Goal: Task Accomplishment & Management: Complete application form

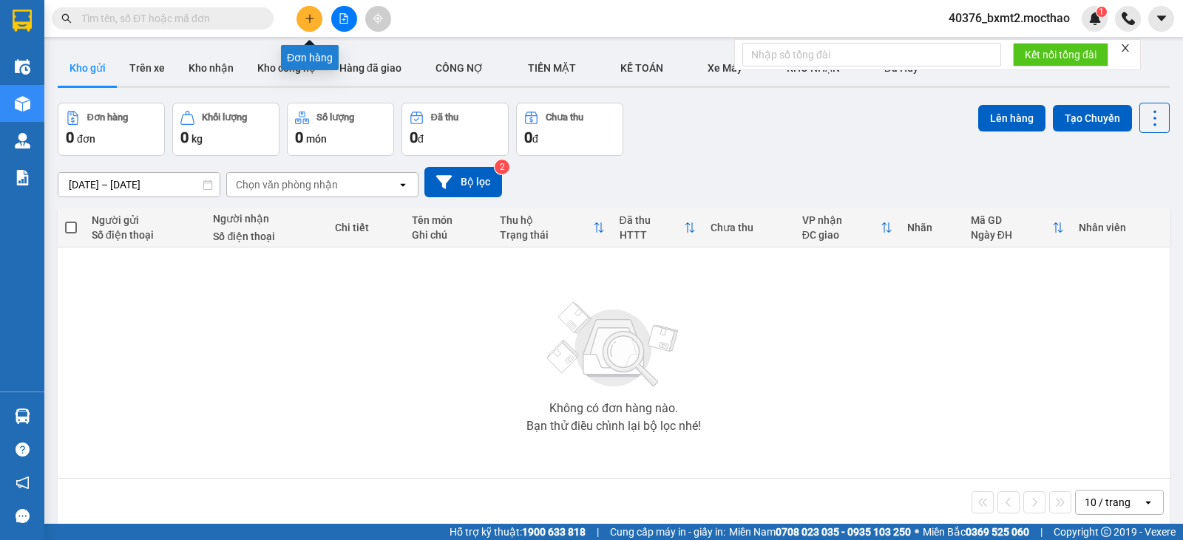
click at [313, 27] on button at bounding box center [309, 19] width 26 height 26
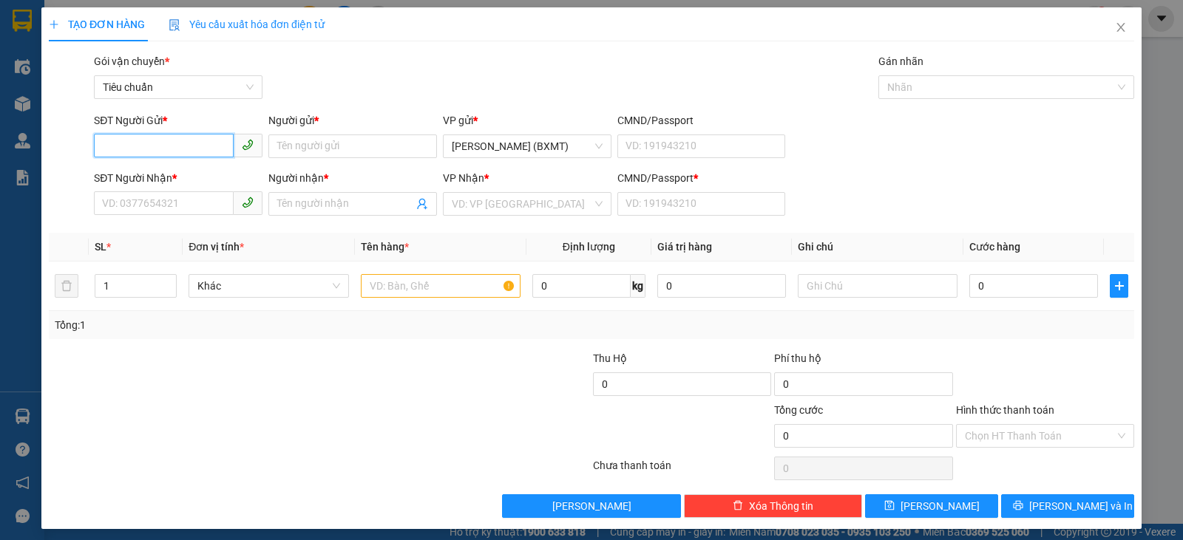
click at [205, 146] on input "SĐT Người Gửi *" at bounding box center [164, 146] width 140 height 24
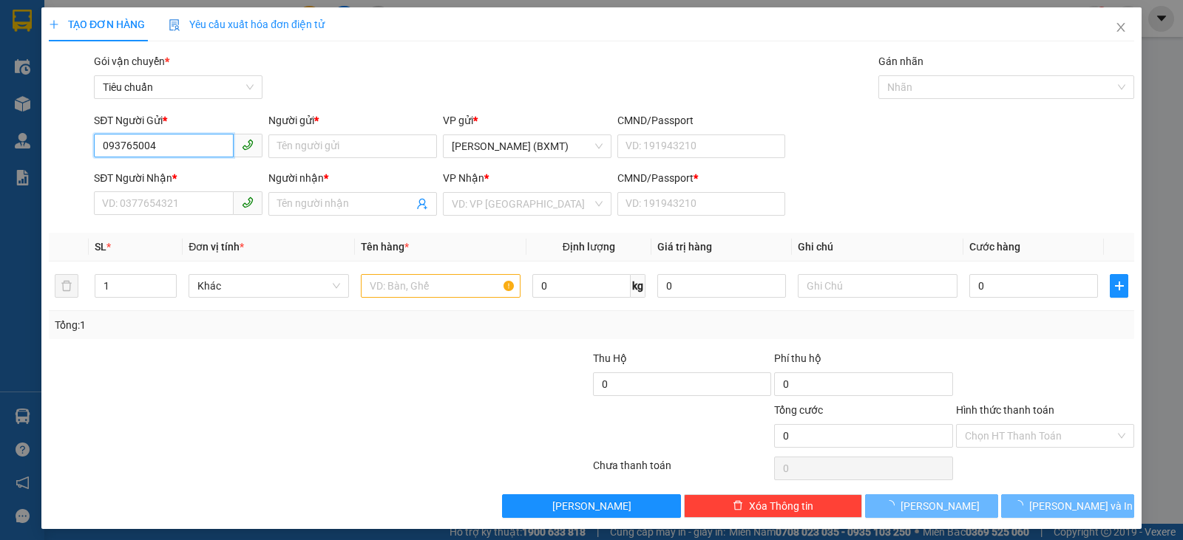
type input "0937650042"
click at [177, 167] on div "0937650042 - TRÍ" at bounding box center [176, 176] width 167 height 24
type input "TRÍ"
type input "0703103160"
type input "TRẦM"
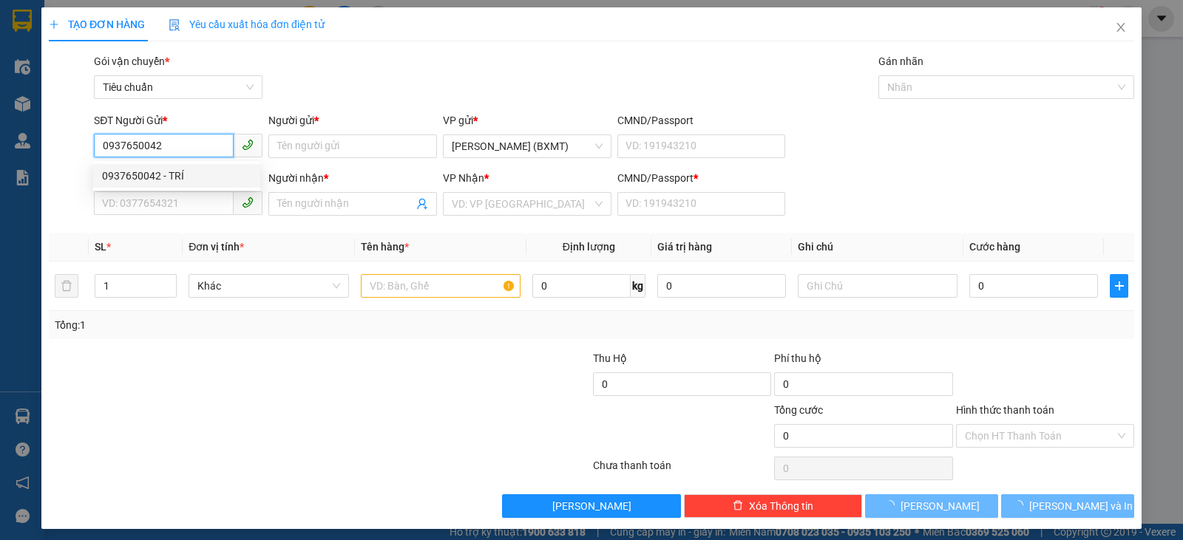
type input "0"
type input "0937650042"
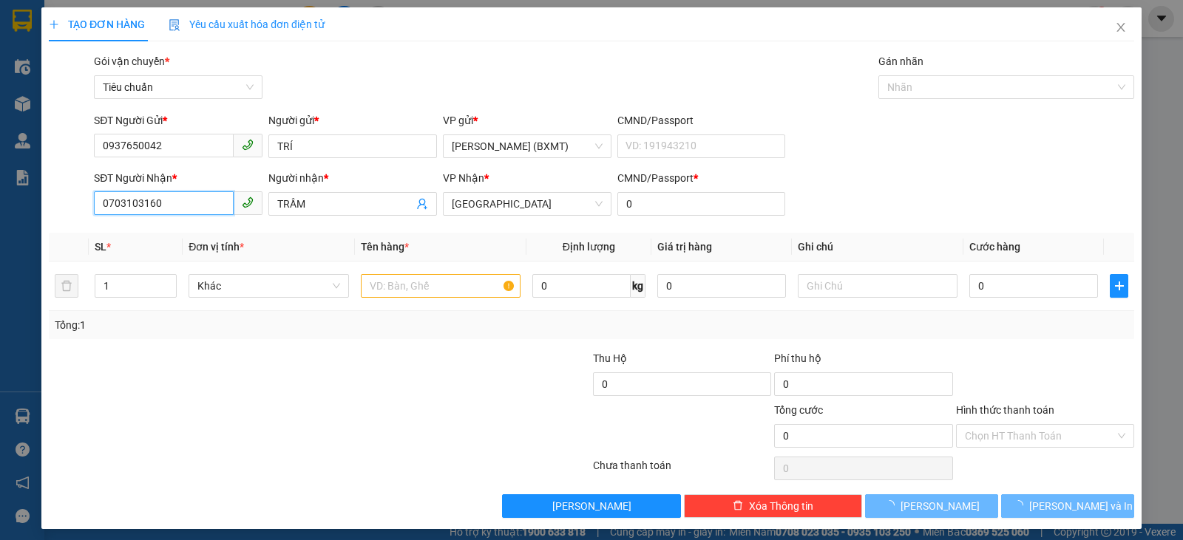
click at [181, 205] on input "0703103160" at bounding box center [164, 203] width 140 height 24
type input "80.000"
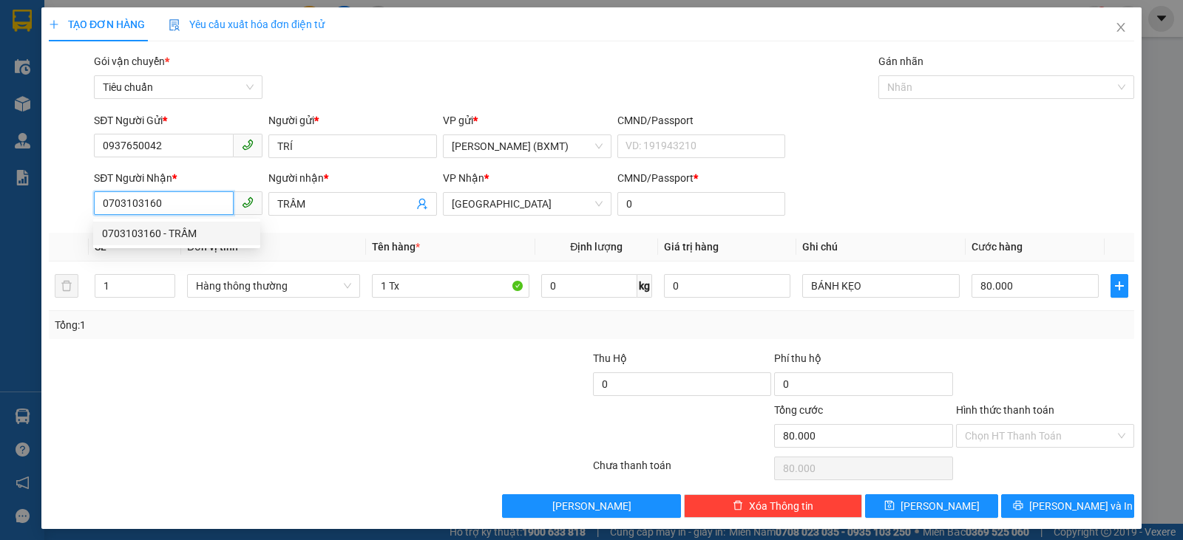
drag, startPoint x: 179, startPoint y: 205, endPoint x: 0, endPoint y: 186, distance: 179.9
click at [0, 186] on div "TẠO ĐƠN HÀNG Yêu cầu xuất hóa đơn điện tử Transit Pickup Surcharge Ids Transit …" at bounding box center [591, 270] width 1183 height 540
type input "0931984613"
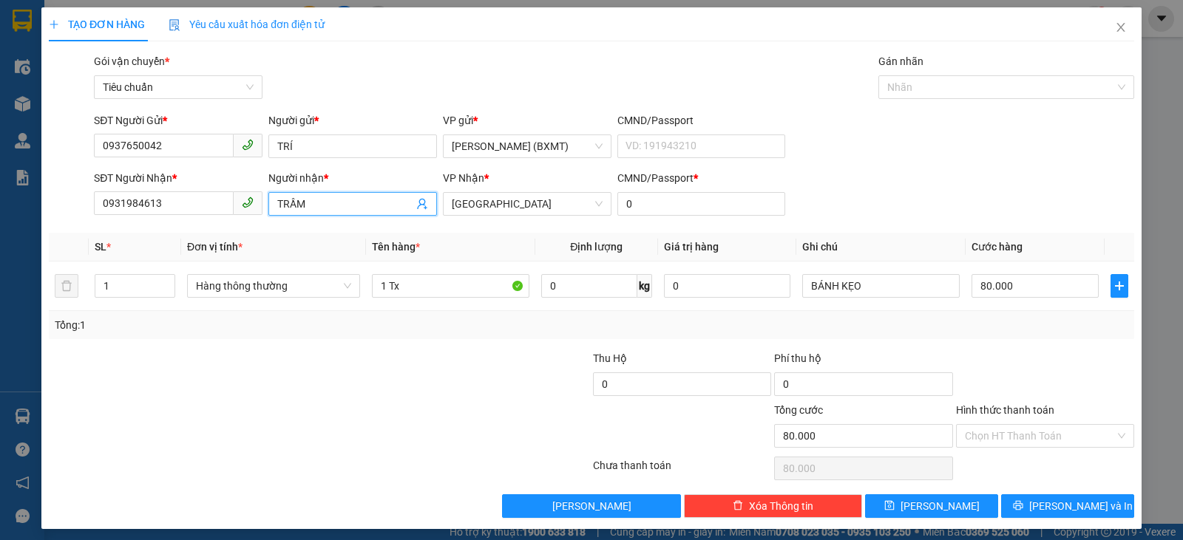
drag, startPoint x: 315, startPoint y: 194, endPoint x: 299, endPoint y: 189, distance: 16.1
click at [296, 189] on div "Người nhận * TRẦM TRẦM" at bounding box center [352, 196] width 169 height 52
drag, startPoint x: 322, startPoint y: 201, endPoint x: 279, endPoint y: 197, distance: 42.3
click at [279, 197] on input "TRẦM" at bounding box center [345, 204] width 136 height 16
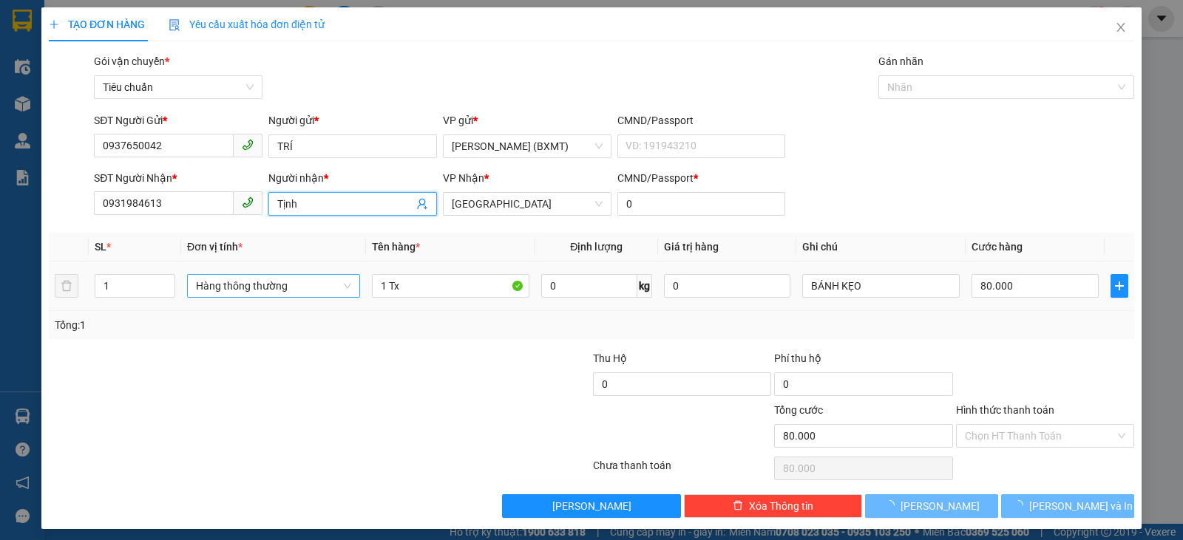
click at [265, 289] on span "Hàng thông thường" at bounding box center [273, 286] width 155 height 22
type input "Tịnh"
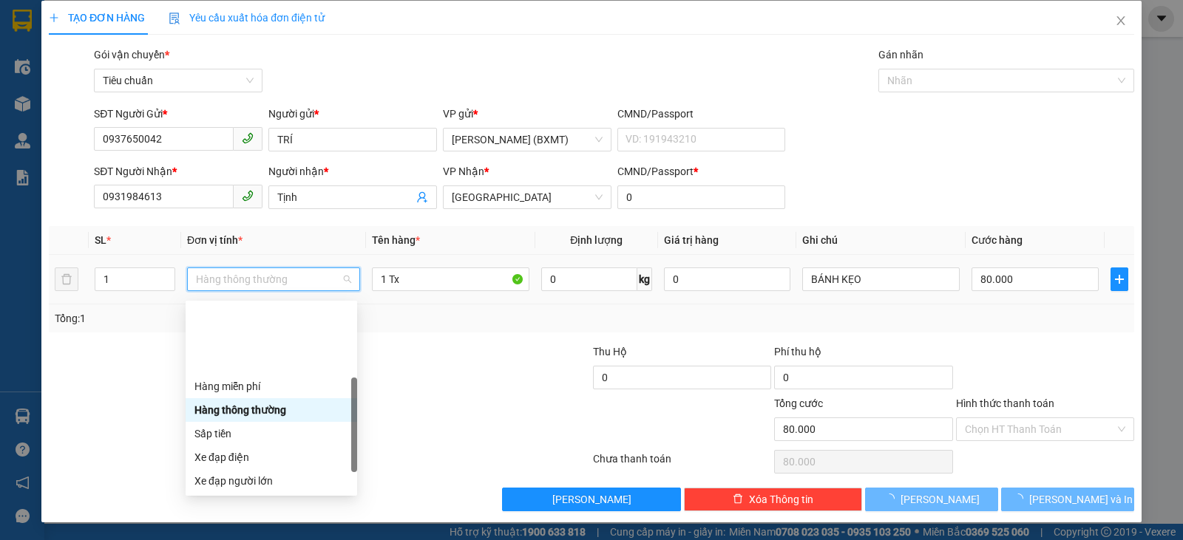
scroll to position [95, 0]
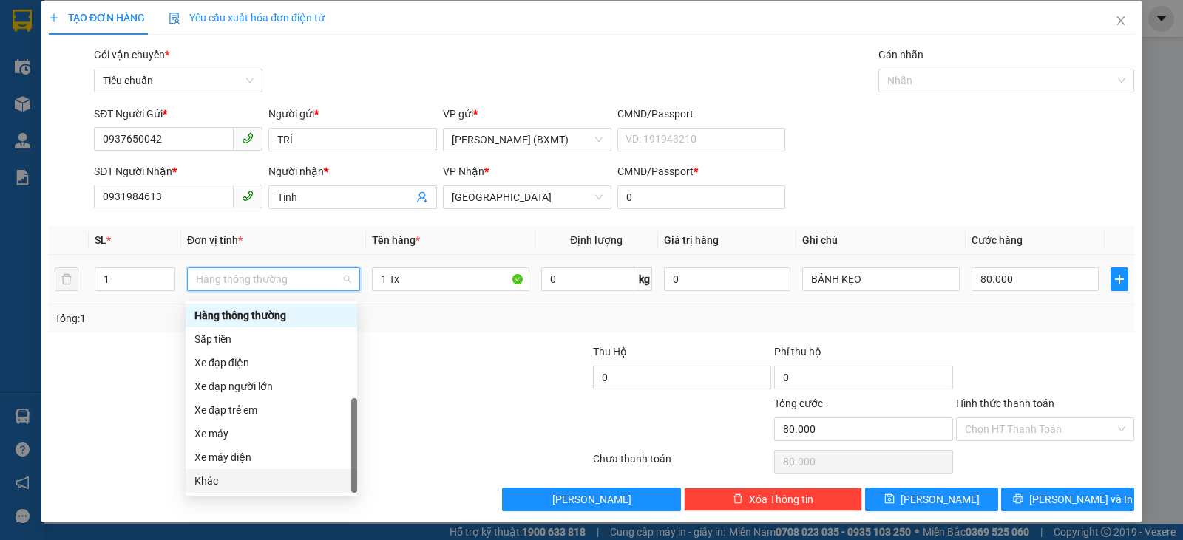
click at [208, 474] on div "Khác" at bounding box center [271, 481] width 154 height 16
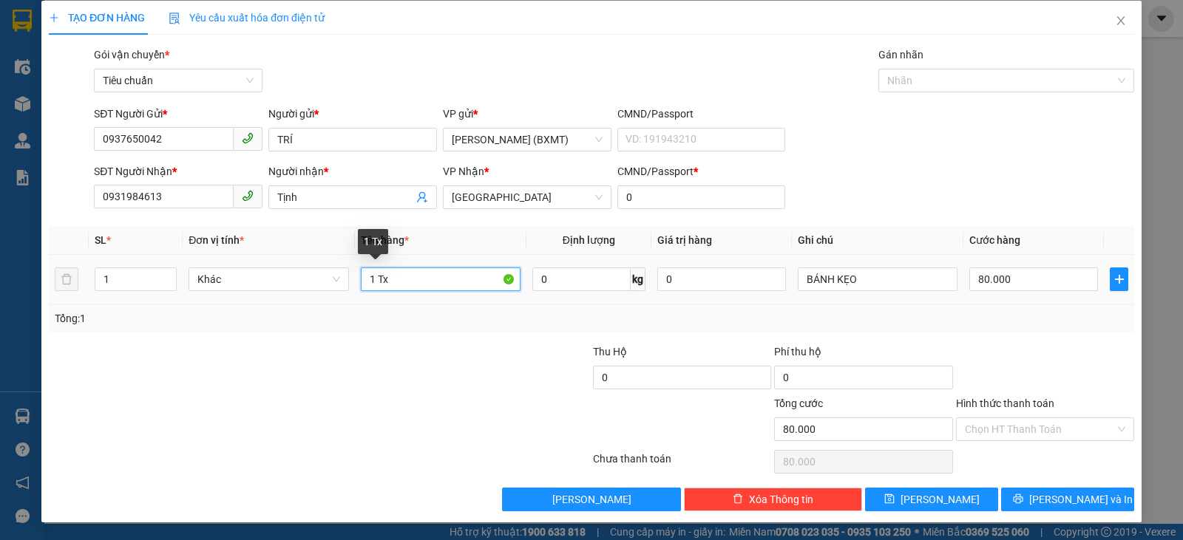
click at [374, 290] on input "1 Tx" at bounding box center [441, 280] width 160 height 24
type input "1 XE MÁY+ CV+ CK +1 KIỆN"
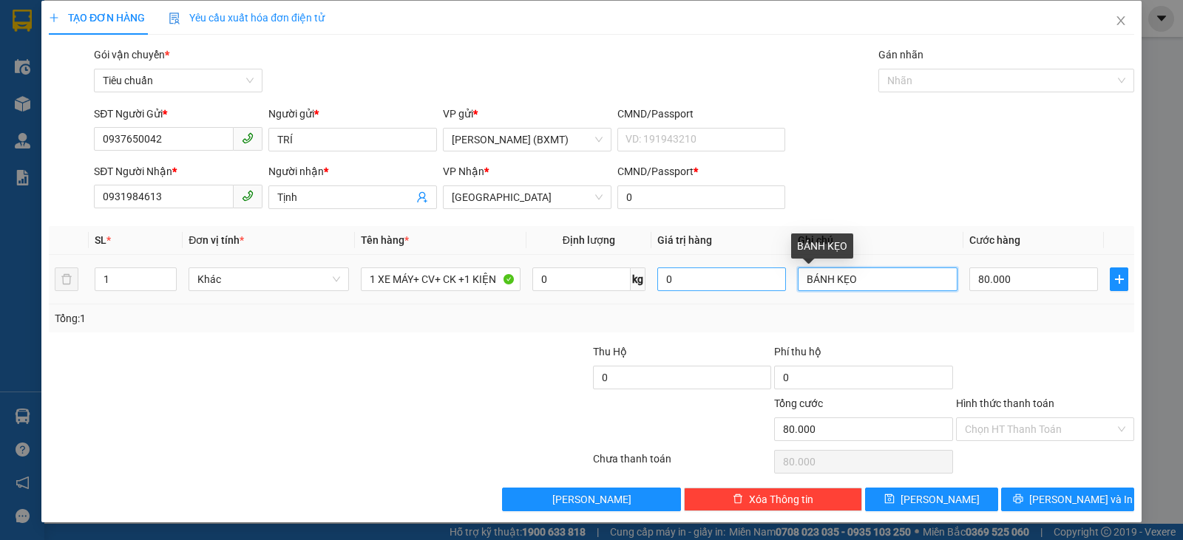
drag, startPoint x: 868, startPoint y: 278, endPoint x: 759, endPoint y: 288, distance: 109.9
click at [759, 288] on tr "1 Khác 1 XE MÁY+ CV+ CK +1 KIỆN 0 kg 0 BÁNH KẸO 80.000" at bounding box center [591, 280] width 1085 height 50
click at [832, 283] on input "text" at bounding box center [877, 280] width 160 height 24
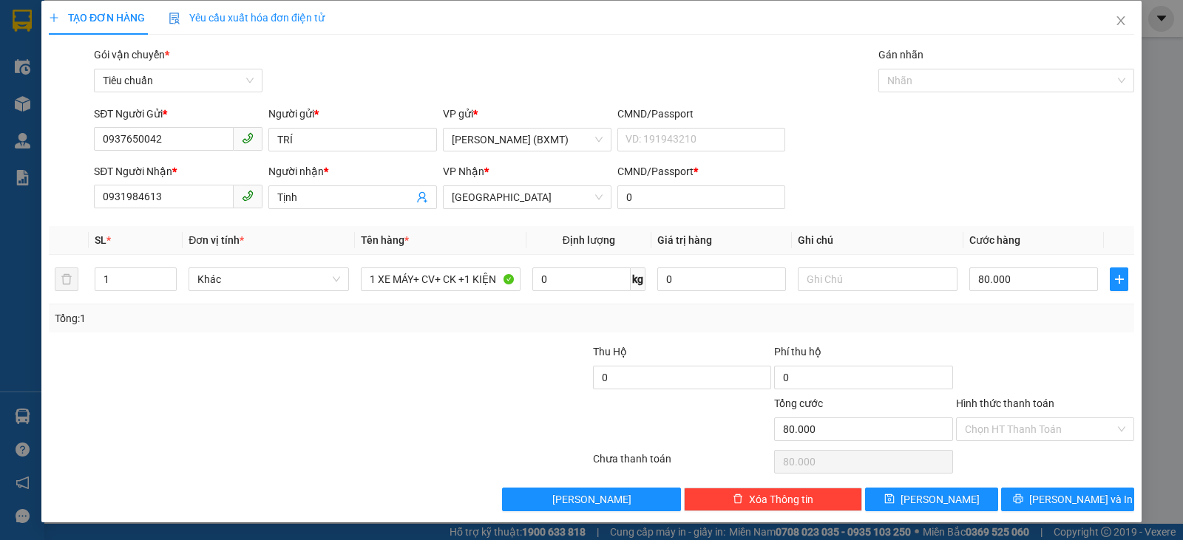
click at [805, 135] on div "SĐT Người Gửi * 0937650042 Người gửi * TRÍ VP gửi * [PERSON_NAME] (BXMT) CMND/P…" at bounding box center [614, 132] width 1046 height 52
click at [832, 287] on input "text" at bounding box center [877, 280] width 160 height 24
type input "B"
type input "BỌC XE 30000Đ"
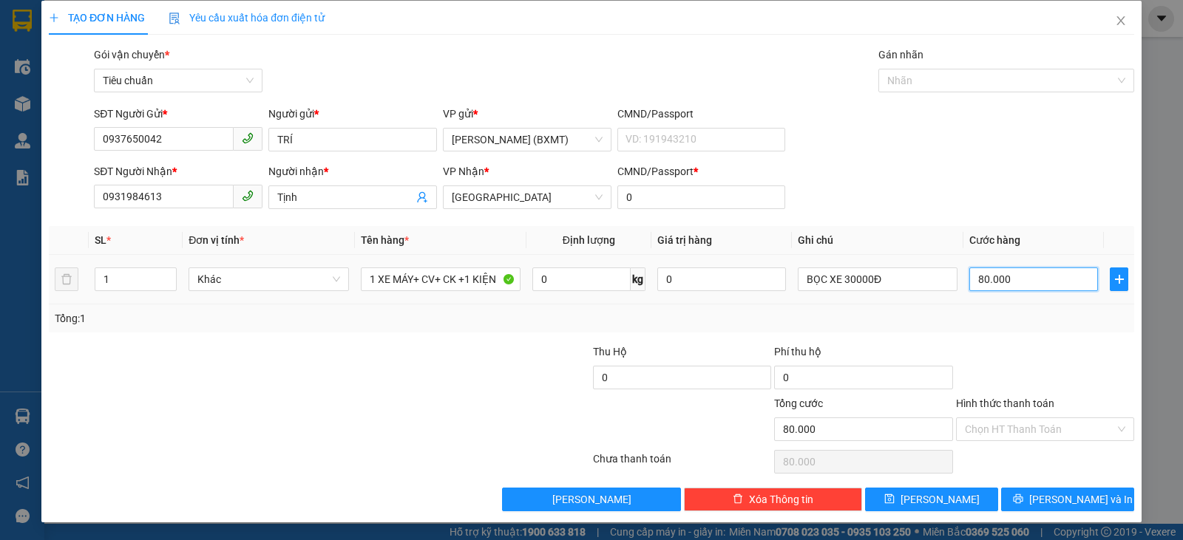
click at [1065, 283] on input "80.000" at bounding box center [1033, 280] width 129 height 24
type input "0"
type input "2"
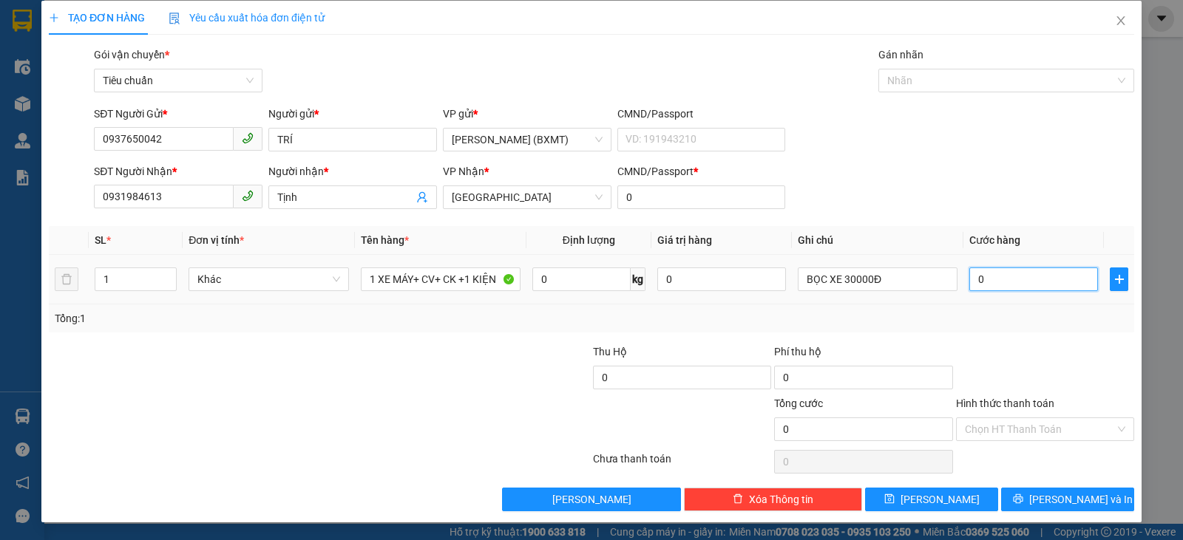
type input "2"
type input "02"
type input "28"
type input "028"
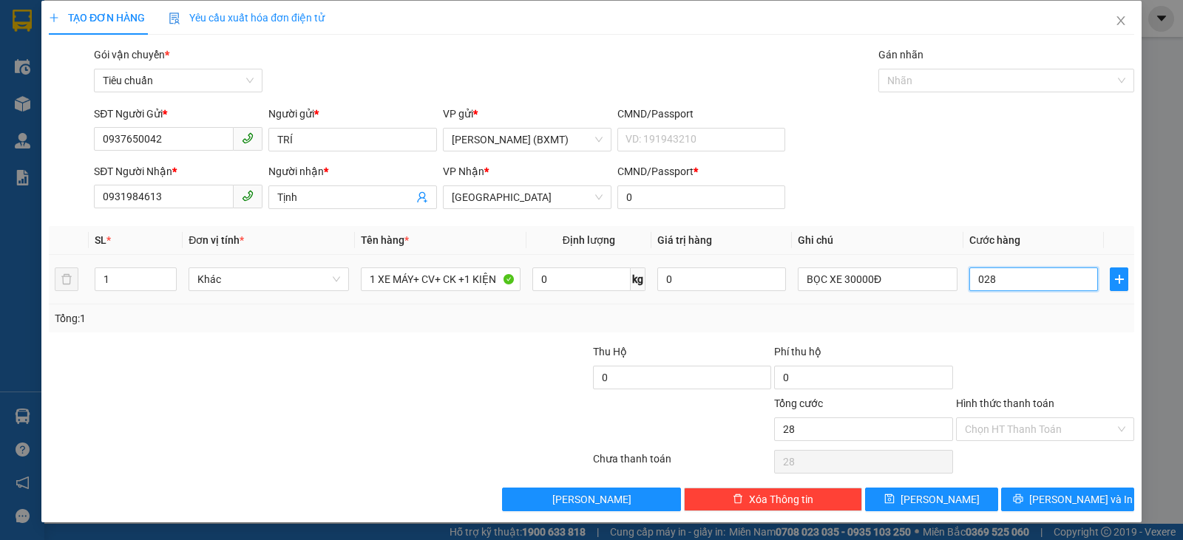
type input "280"
type input "0.280"
type input "280.000"
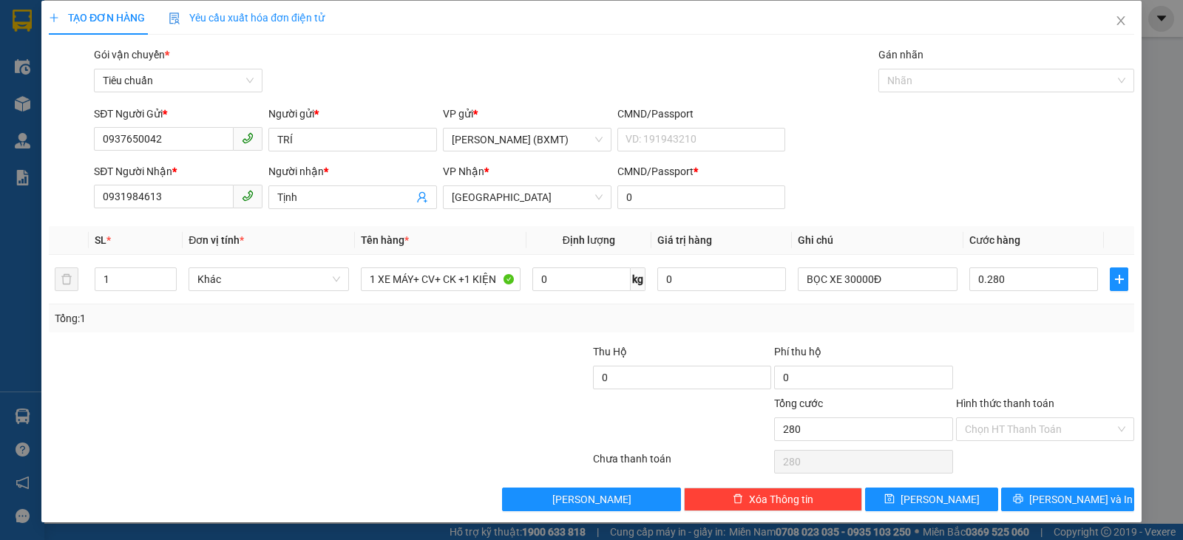
type input "280.000"
click at [1064, 332] on div "Tổng: 1" at bounding box center [591, 319] width 1085 height 28
drag, startPoint x: 1074, startPoint y: 432, endPoint x: 1013, endPoint y: 411, distance: 64.7
click at [1073, 432] on input "Hình thức thanh toán" at bounding box center [1040, 429] width 150 height 22
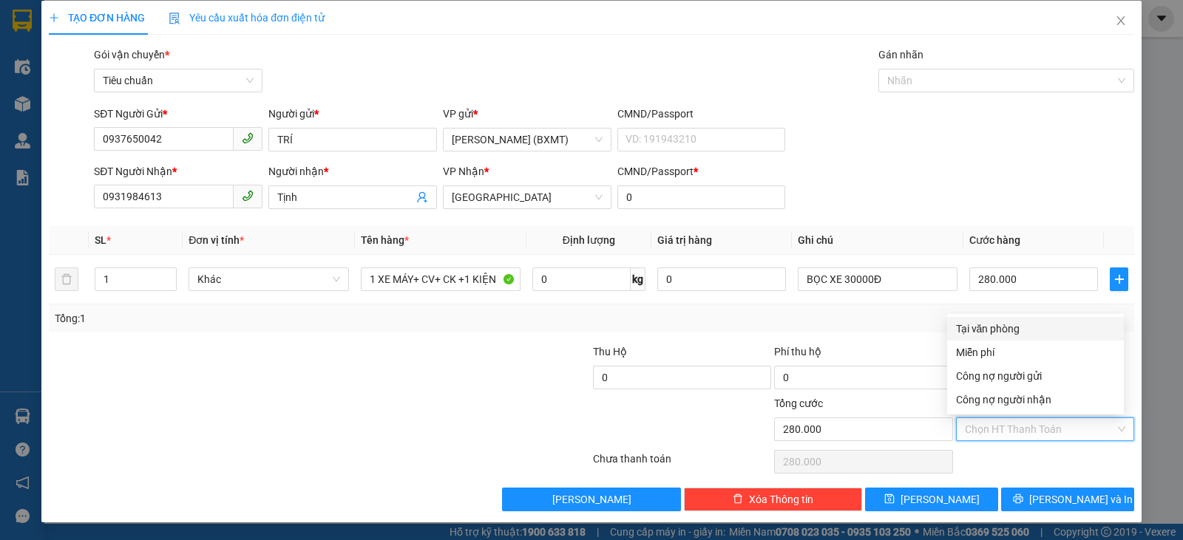
click at [1012, 327] on div "Tại văn phòng" at bounding box center [1035, 329] width 159 height 16
type input "0"
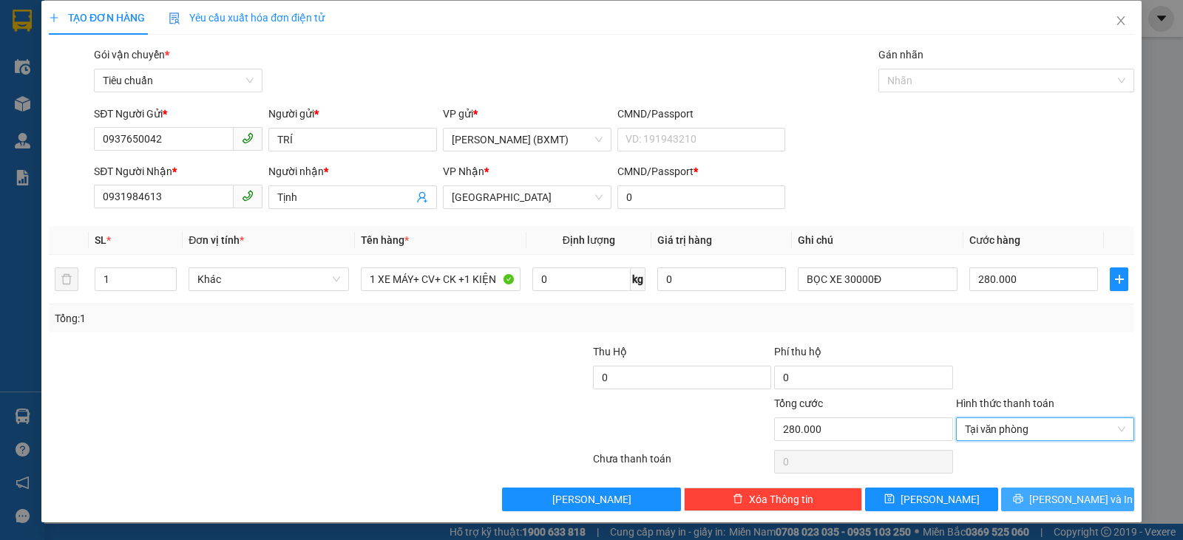
click at [1067, 499] on span "[PERSON_NAME] và In" at bounding box center [1080, 499] width 103 height 16
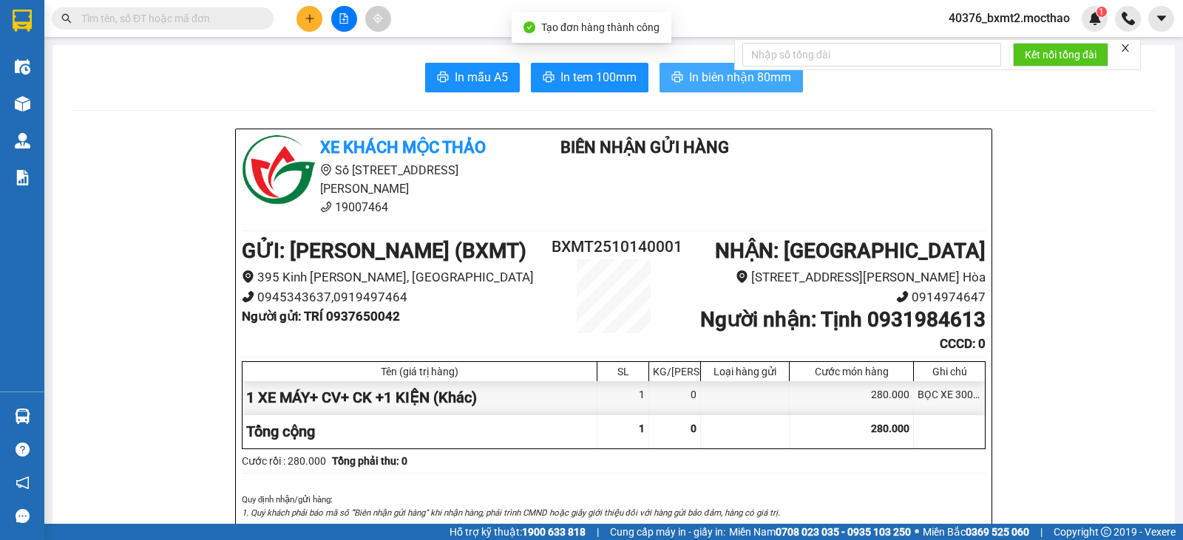
click at [689, 74] on span "In biên nhận 80mm" at bounding box center [740, 77] width 102 height 18
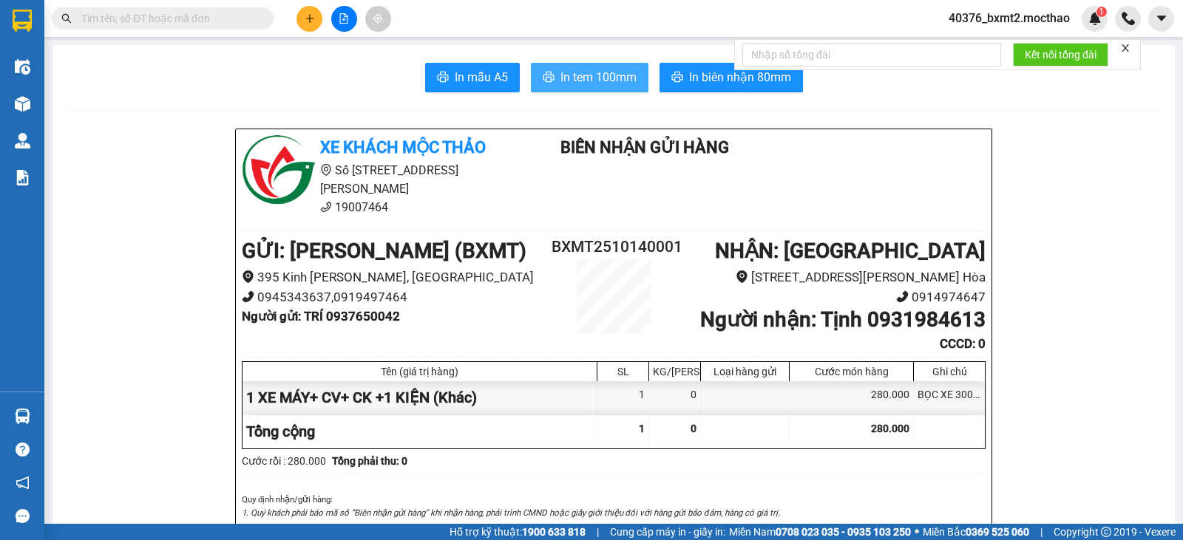
click at [607, 80] on span "In tem 100mm" at bounding box center [598, 77] width 76 height 18
click at [600, 67] on button "In tem 100mm" at bounding box center [590, 78] width 118 height 30
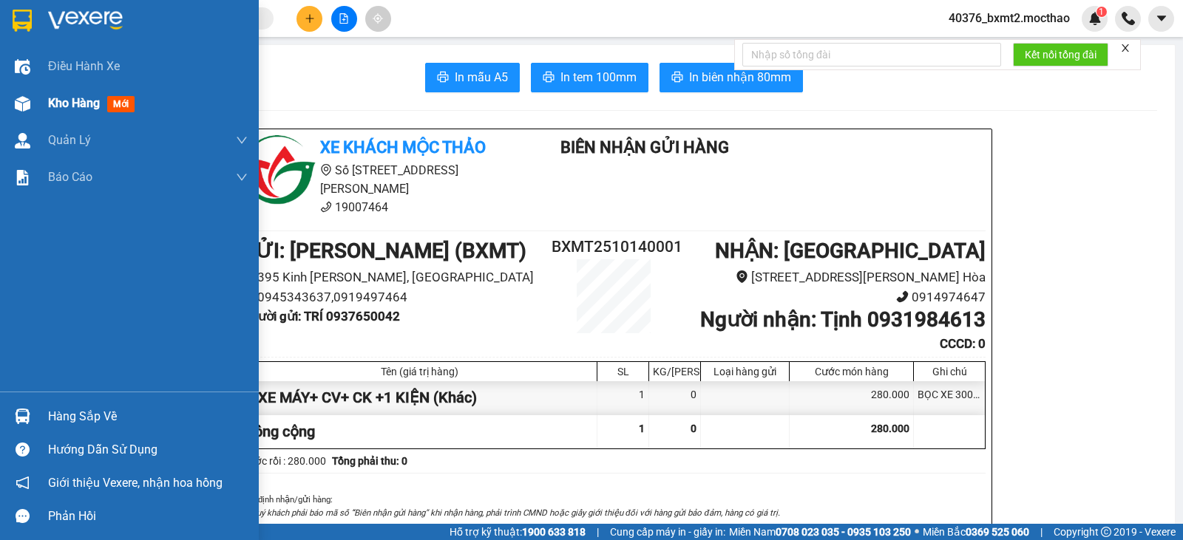
click at [81, 97] on span "Kho hàng" at bounding box center [74, 103] width 52 height 14
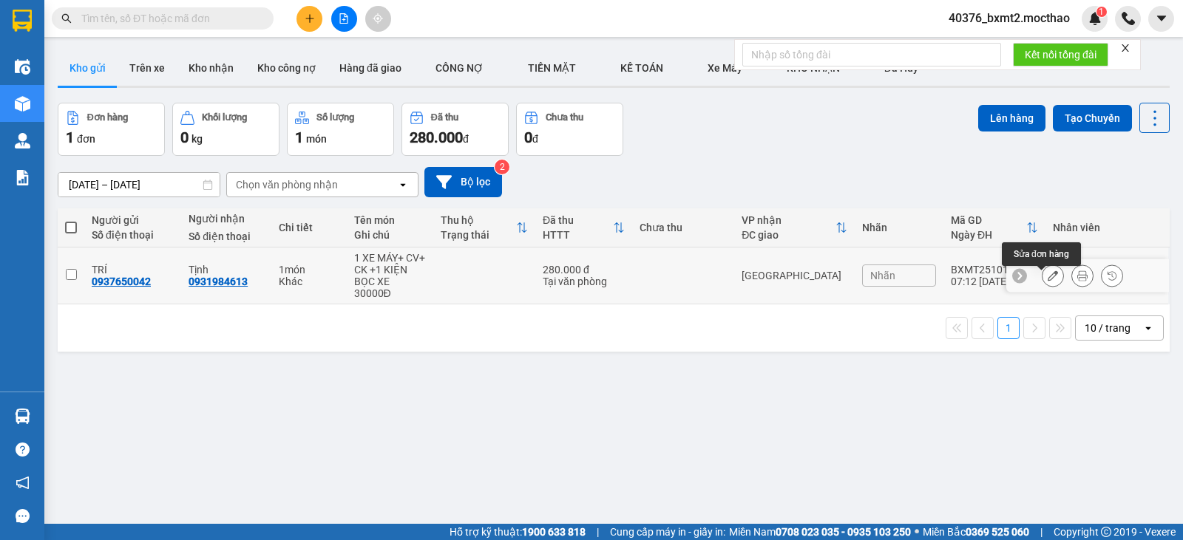
click at [1047, 281] on icon at bounding box center [1052, 276] width 10 height 10
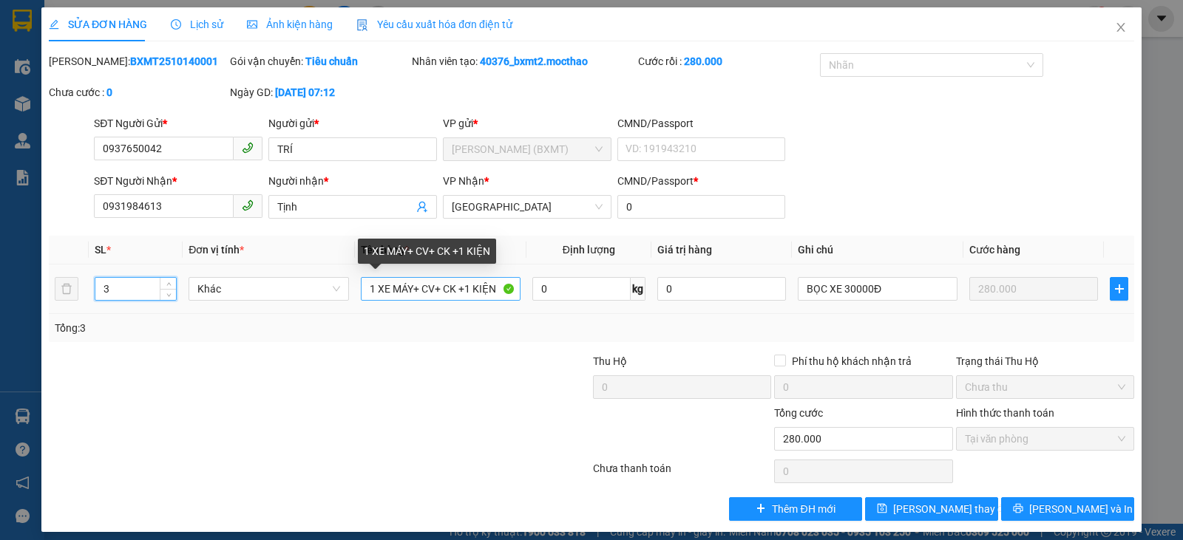
type input "3"
click at [409, 294] on input "1 XE MÁY+ CV+ CK +1 KIỆN" at bounding box center [441, 289] width 160 height 24
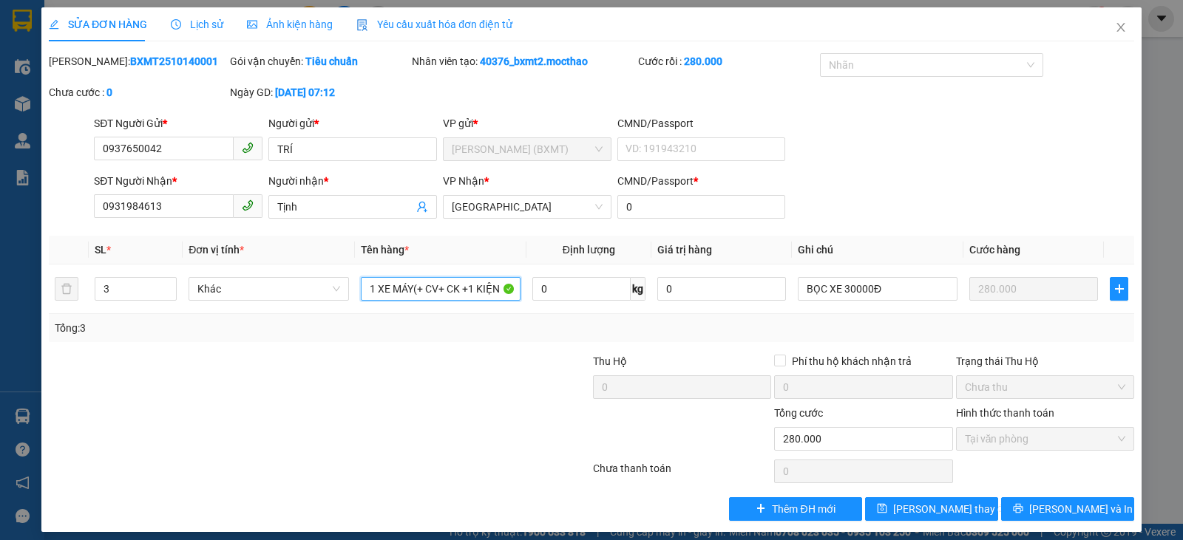
type input "1 XE MÁY+ CV+ CK +1 KIỆN"
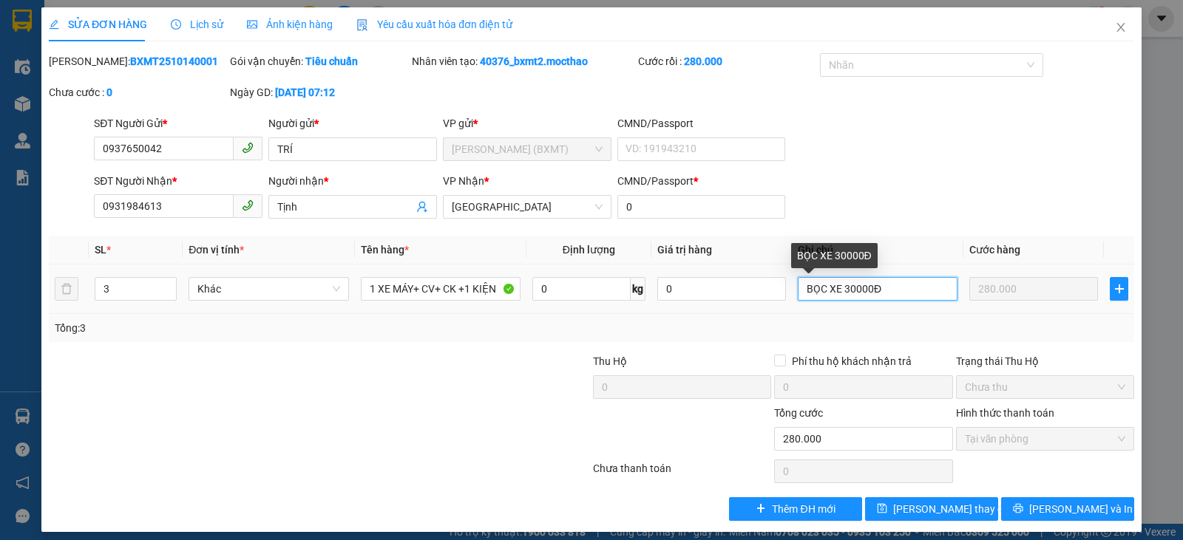
click at [801, 290] on input "BỌC XE 30000Đ" at bounding box center [877, 289] width 160 height 24
click at [914, 294] on input "BỌC XE 30000Đ" at bounding box center [877, 289] width 160 height 24
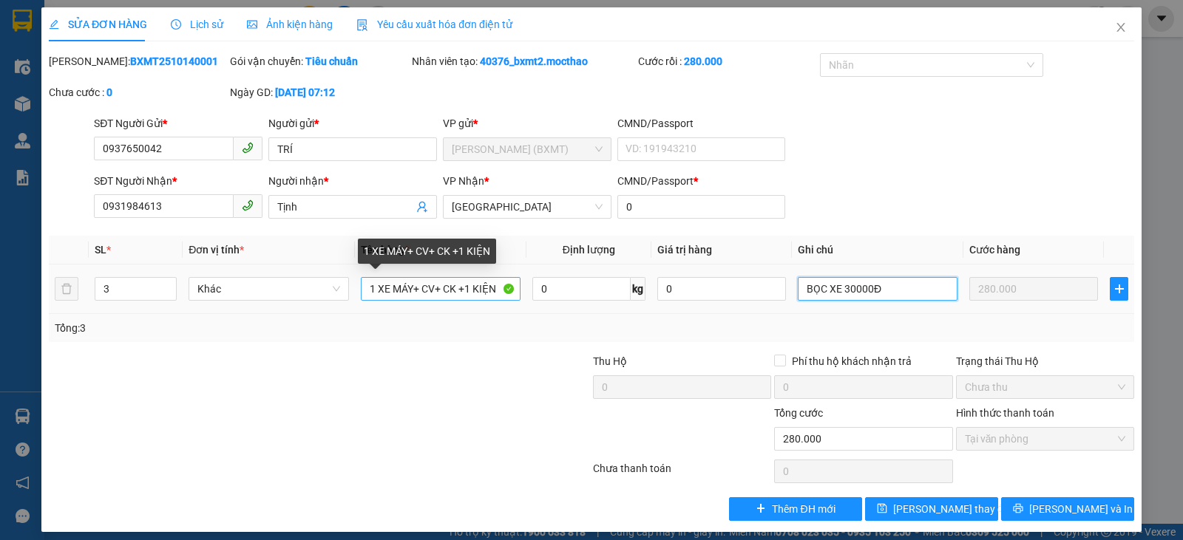
type input "BỌC XE 30000Đ"
click at [407, 288] on input "1 XE MÁY+ CV+ CK +1 KIỆN" at bounding box center [441, 289] width 160 height 24
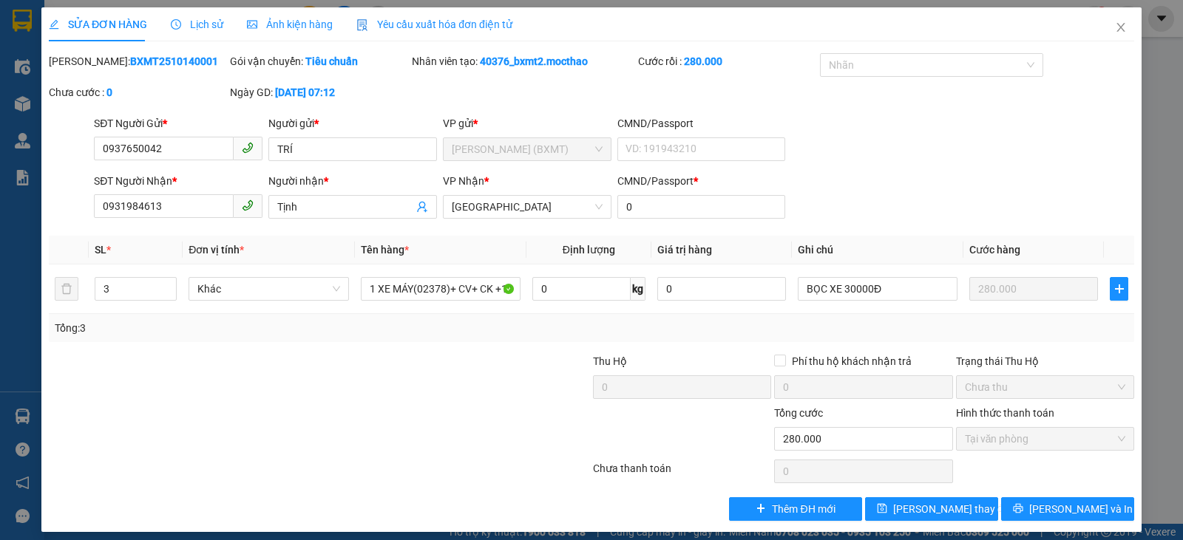
click at [454, 425] on div at bounding box center [500, 431] width 181 height 52
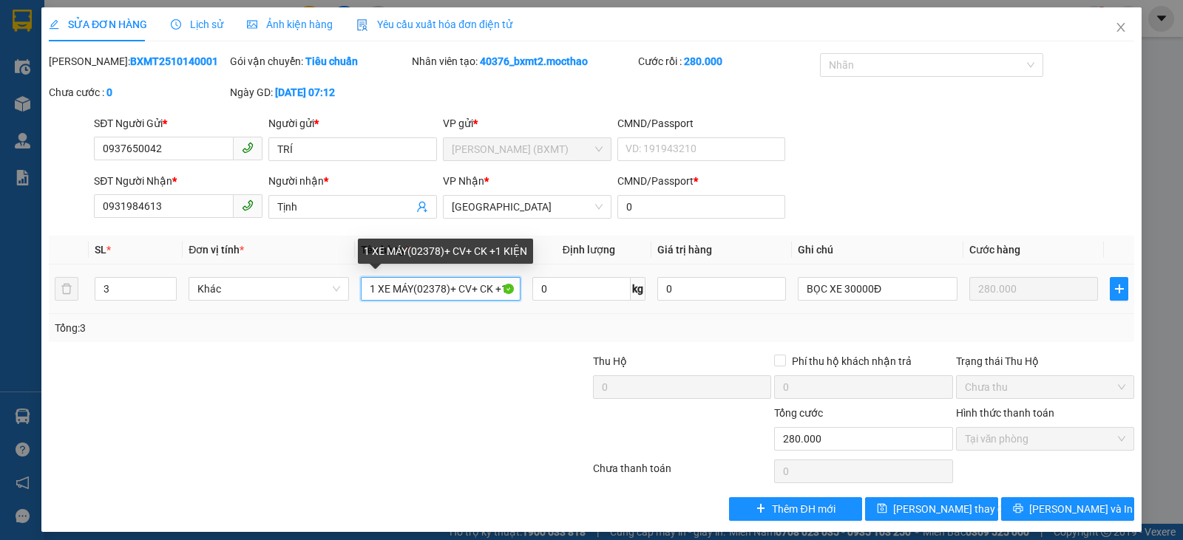
drag, startPoint x: 475, startPoint y: 292, endPoint x: 467, endPoint y: 290, distance: 8.3
click at [467, 290] on input "1 XE MÁY(02378)+ CV+ CK +1 KIỆN" at bounding box center [441, 289] width 160 height 24
type input "1 XE MÁY(02378)+ CV+CK +1 KIỆN"
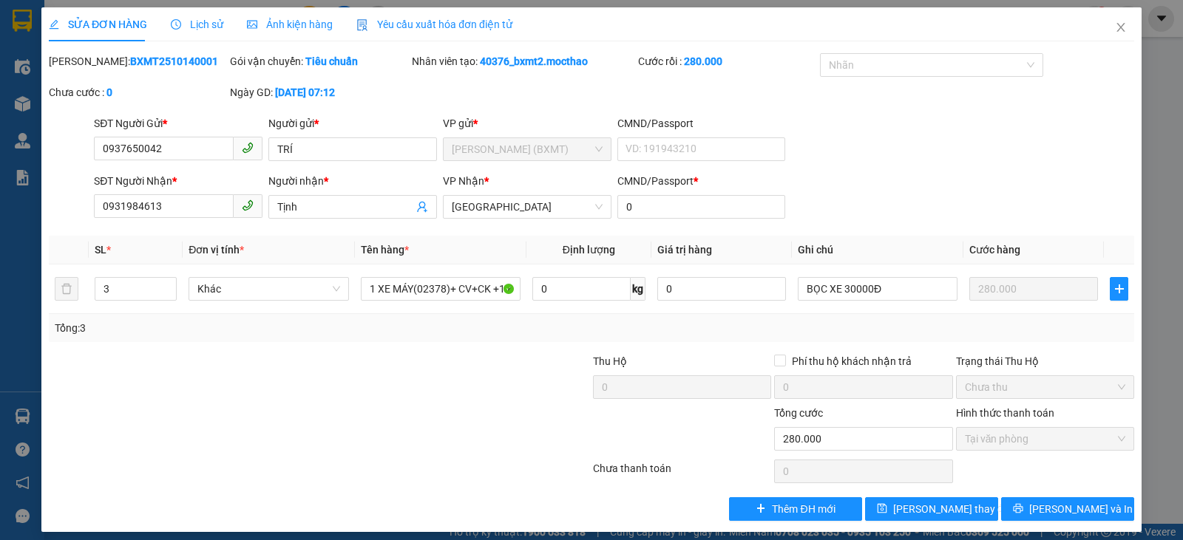
click at [490, 319] on div "Tổng: 3" at bounding box center [591, 328] width 1085 height 28
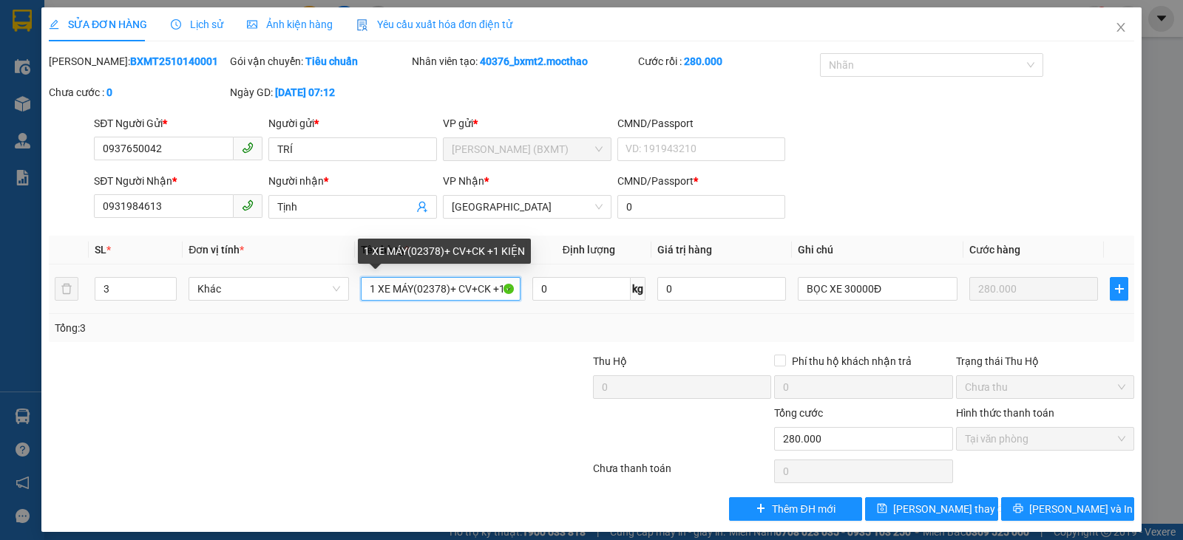
click at [476, 296] on input "1 XE MÁY(02378)+ CV+CK +1 KIỆN" at bounding box center [441, 289] width 160 height 24
click at [487, 283] on input "1 XE MÁY(02378)+ CV+CK +1 KIỆN" at bounding box center [441, 289] width 160 height 24
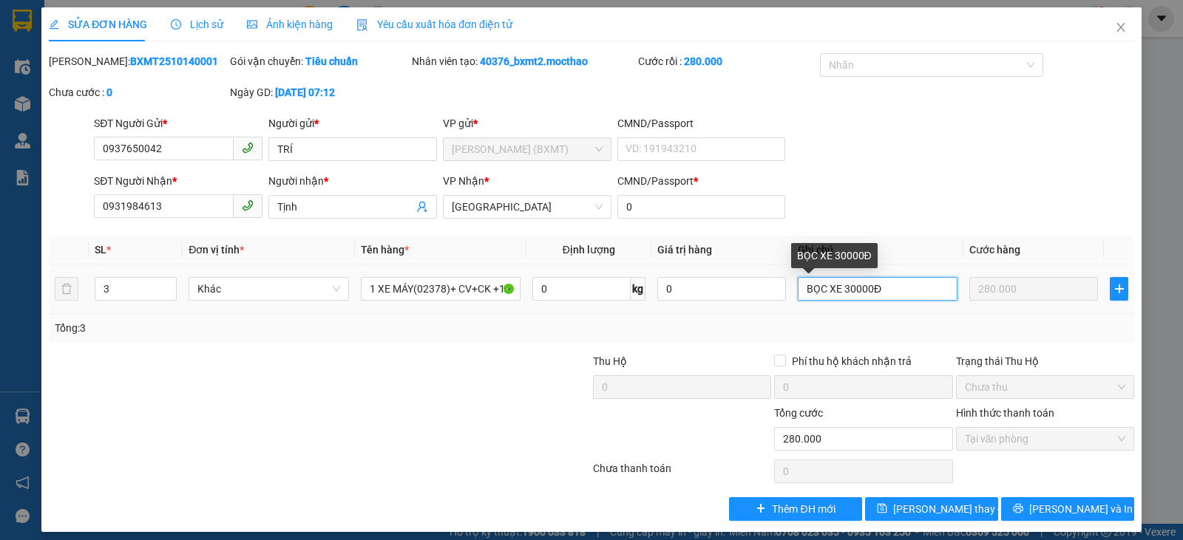
click at [908, 285] on input "BỌC XE 30000Đ" at bounding box center [877, 289] width 160 height 24
click at [1064, 486] on div "Total Paid Fee 280.000 Total UnPaid Fee 0 Cash Collection Total Fee Mã ĐH: BXMT…" at bounding box center [591, 287] width 1085 height 468
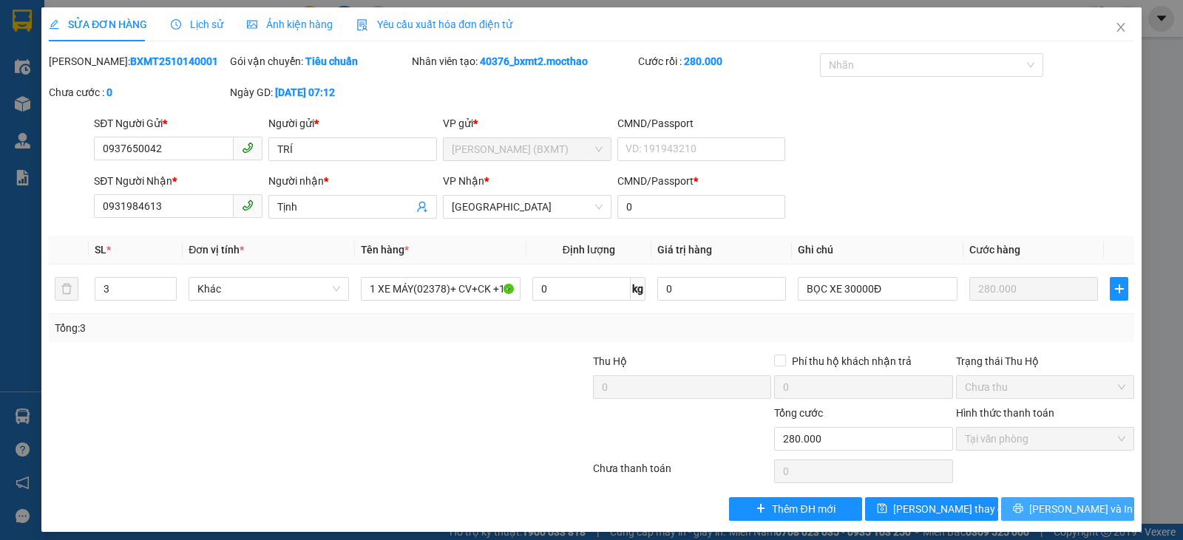
click at [1035, 517] on button "[PERSON_NAME] và In" at bounding box center [1067, 509] width 133 height 24
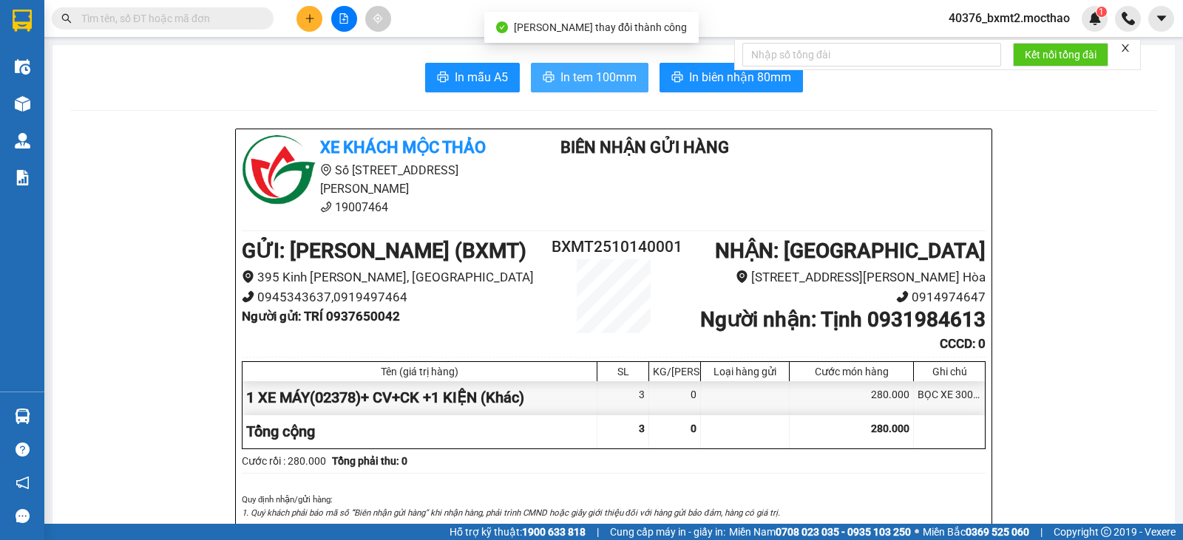
click at [591, 83] on span "In tem 100mm" at bounding box center [598, 77] width 76 height 18
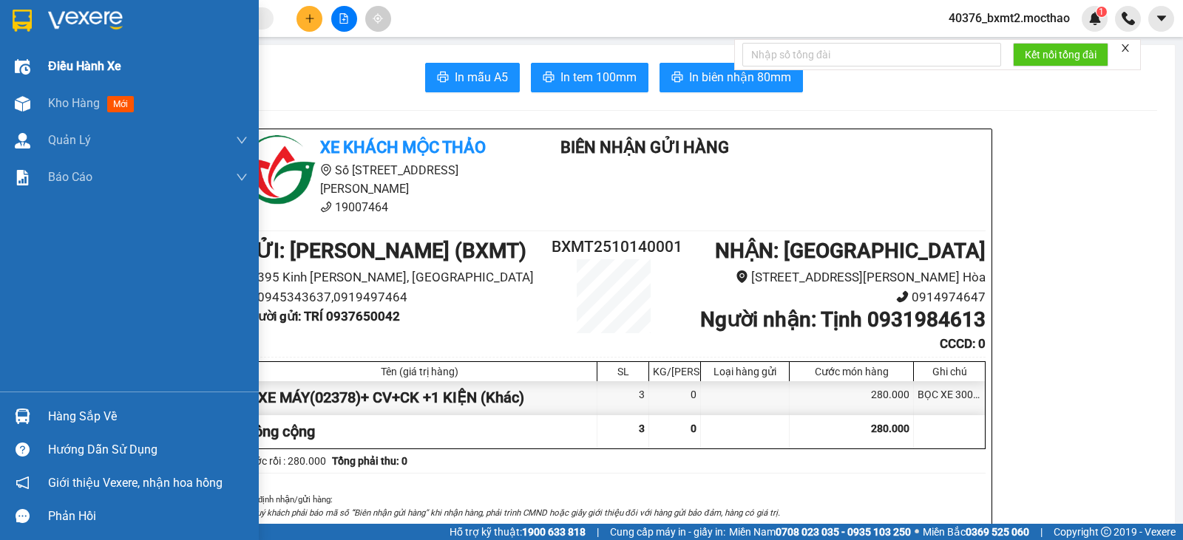
click at [61, 68] on span "Điều hành xe" at bounding box center [84, 66] width 73 height 18
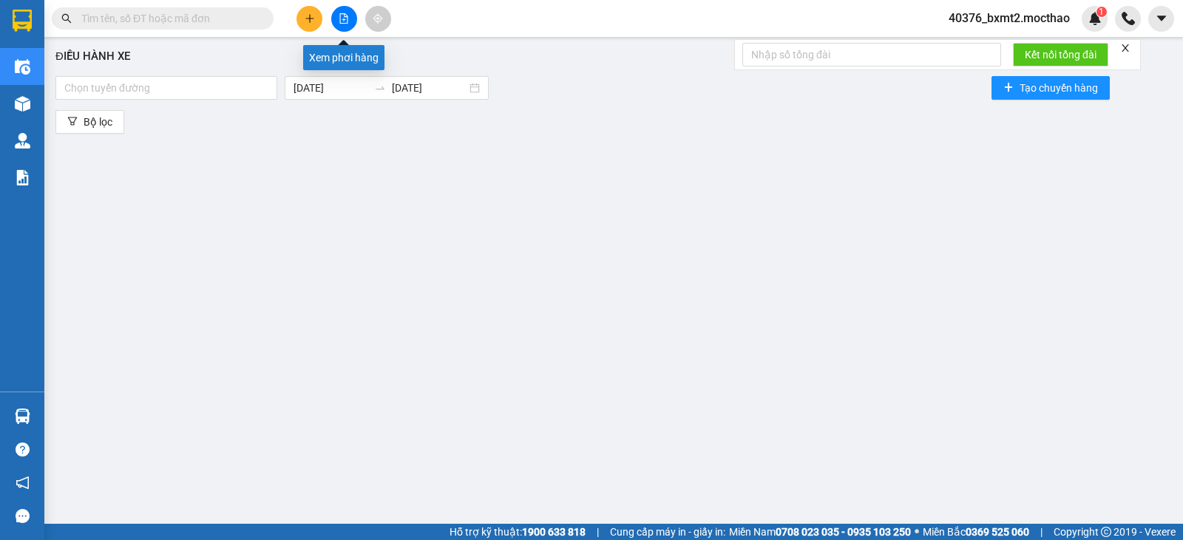
click at [336, 24] on button at bounding box center [344, 19] width 26 height 26
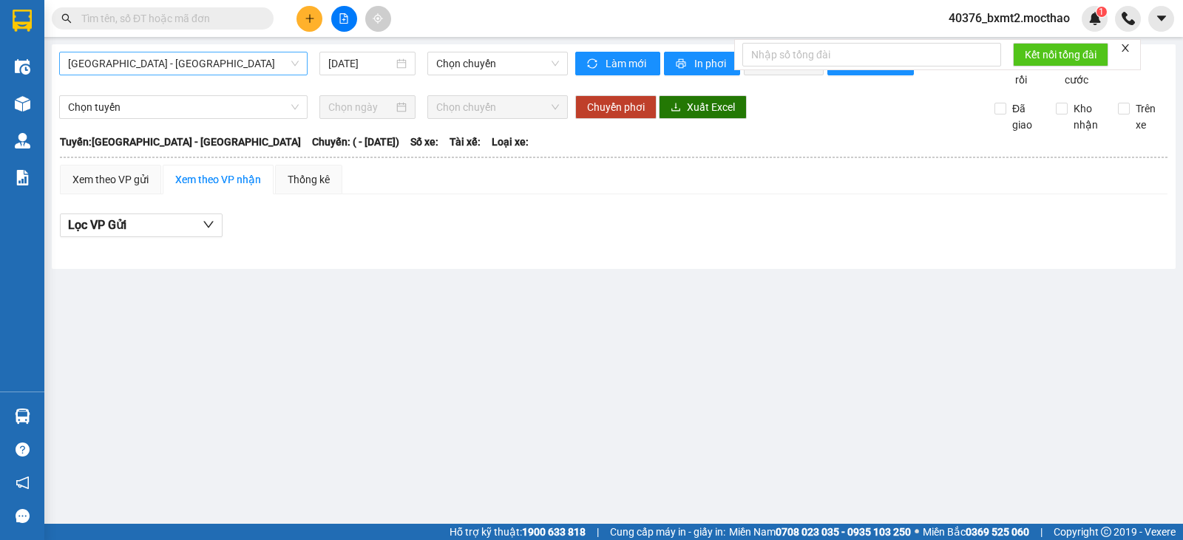
click at [220, 59] on span "[GEOGRAPHIC_DATA] - [GEOGRAPHIC_DATA]" at bounding box center [183, 63] width 231 height 22
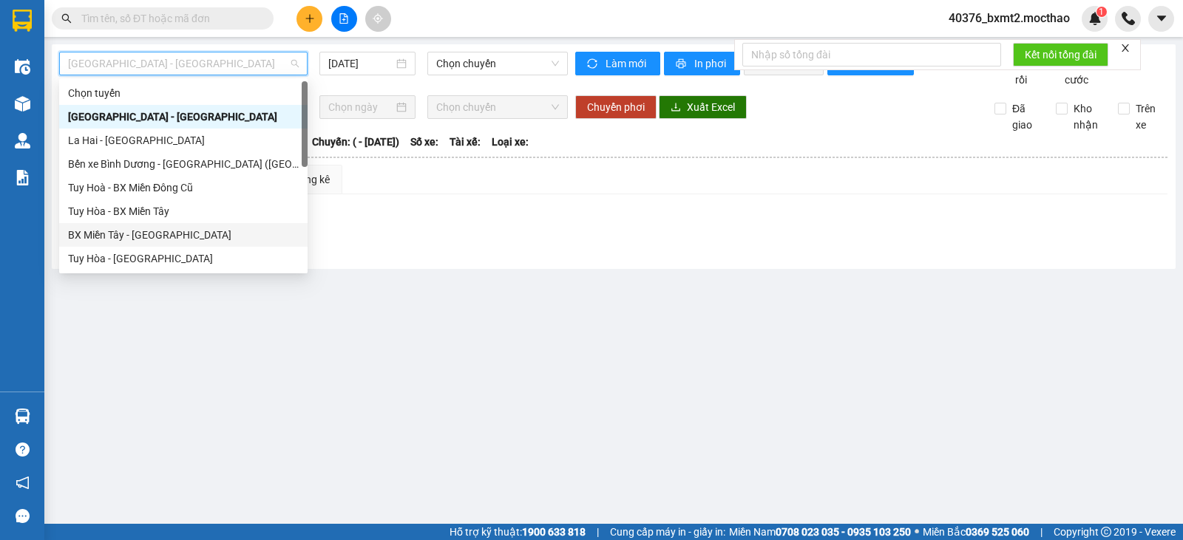
click at [120, 236] on div "BX Miền Tây - [GEOGRAPHIC_DATA]" at bounding box center [183, 235] width 231 height 16
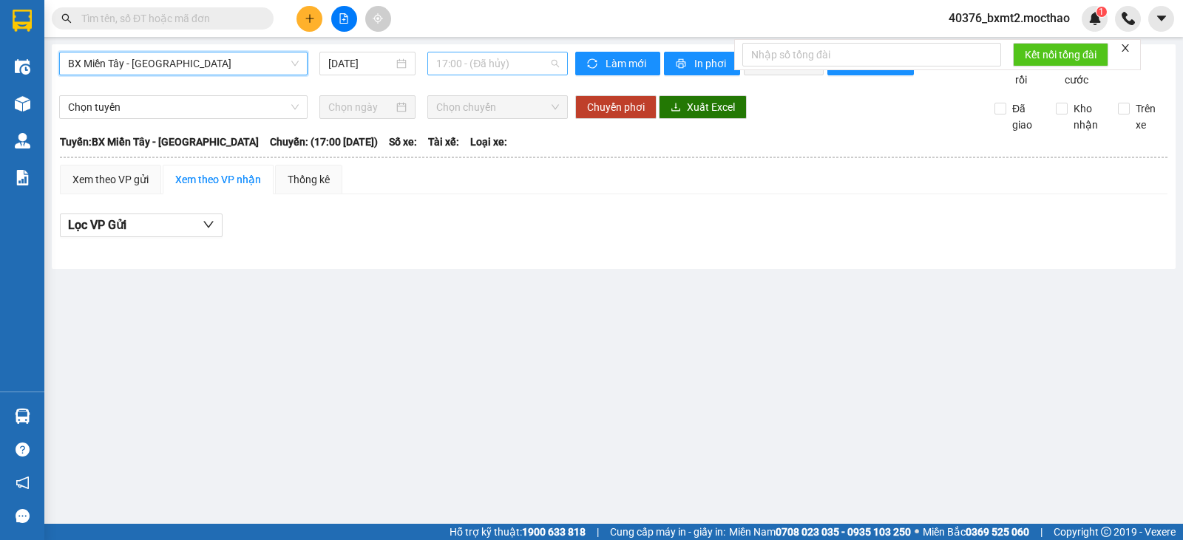
click at [466, 64] on span "17:00 - (Đã hủy)" at bounding box center [497, 63] width 122 height 22
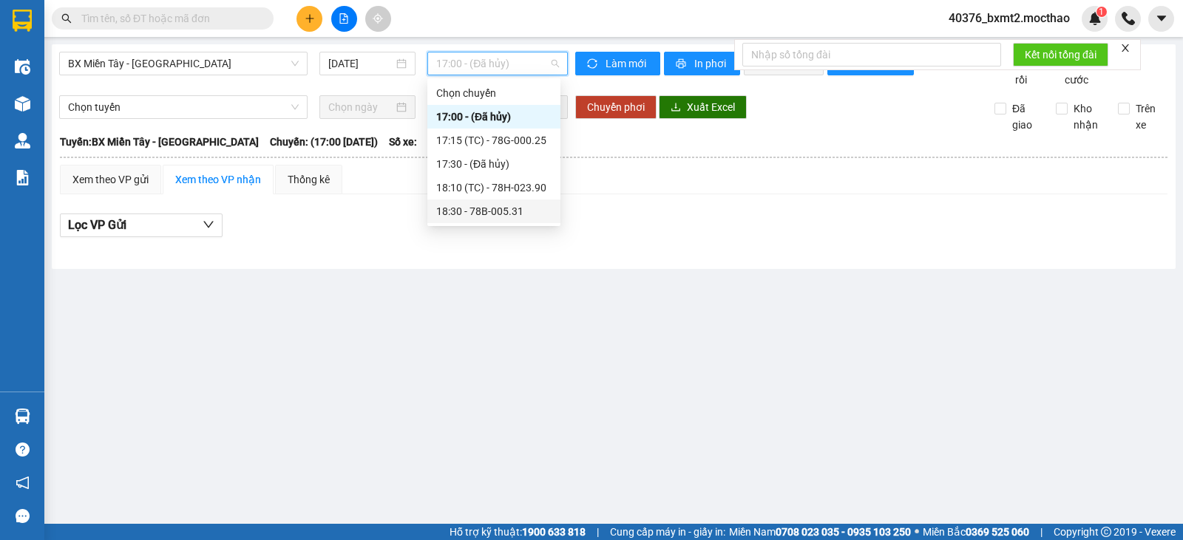
click at [521, 212] on div "18:30 - 78B-005.31" at bounding box center [493, 211] width 115 height 16
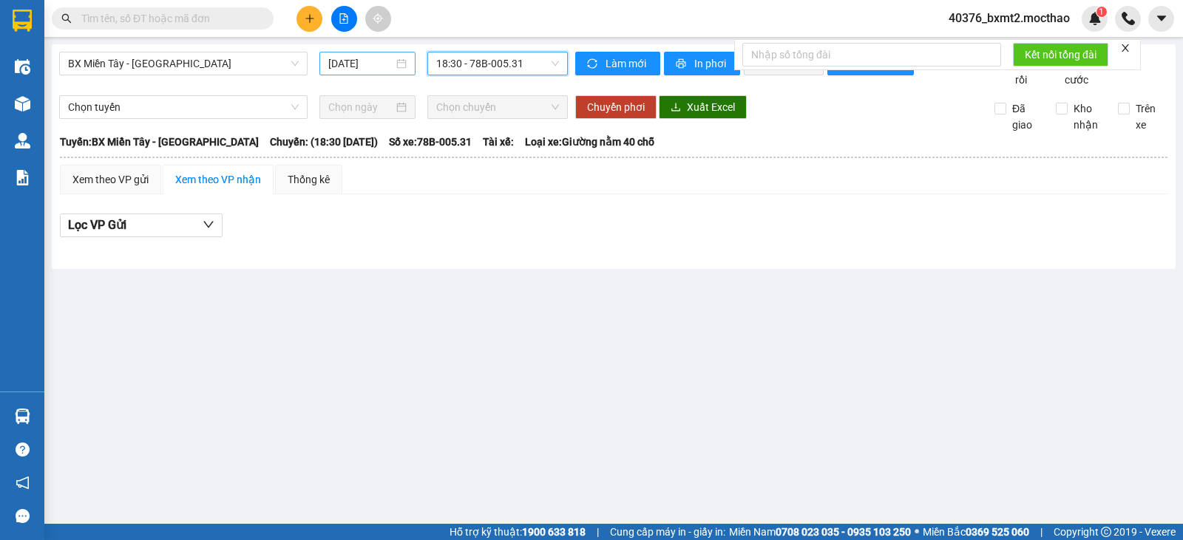
click at [334, 66] on input "[DATE]" at bounding box center [361, 63] width 66 height 16
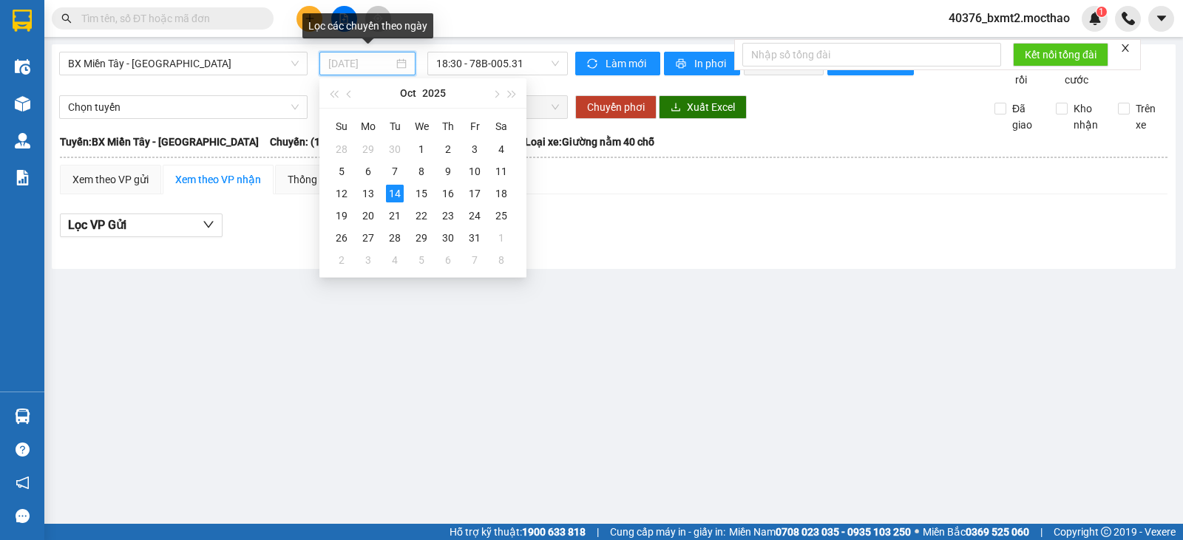
type input "[DATE]"
click at [158, 61] on span "BX Miền Tây - [GEOGRAPHIC_DATA]" at bounding box center [183, 63] width 231 height 22
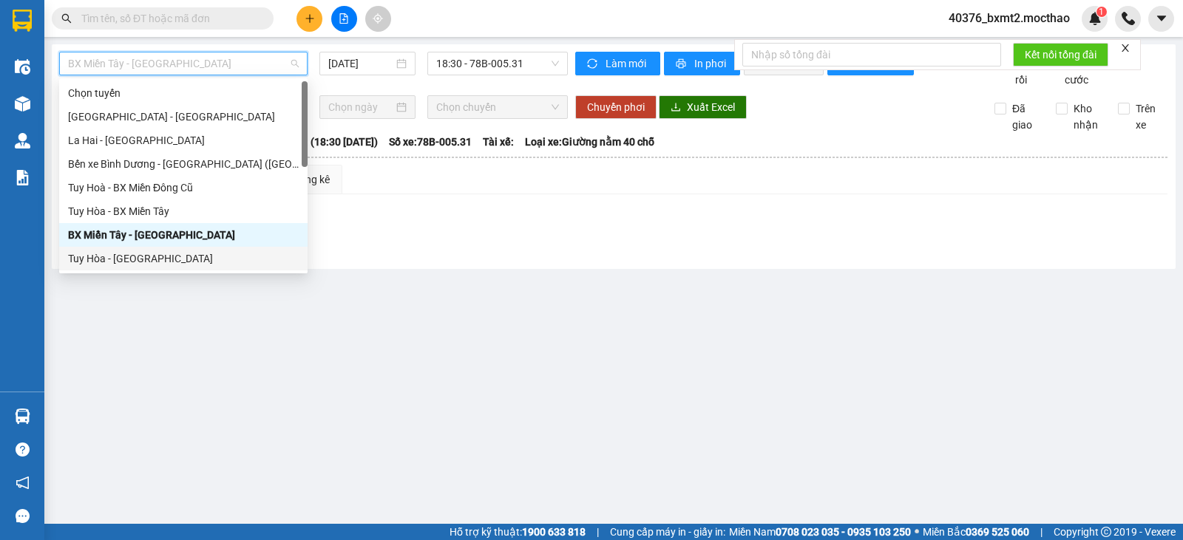
click at [117, 254] on div "Tuy Hòa - [GEOGRAPHIC_DATA]" at bounding box center [183, 259] width 231 height 16
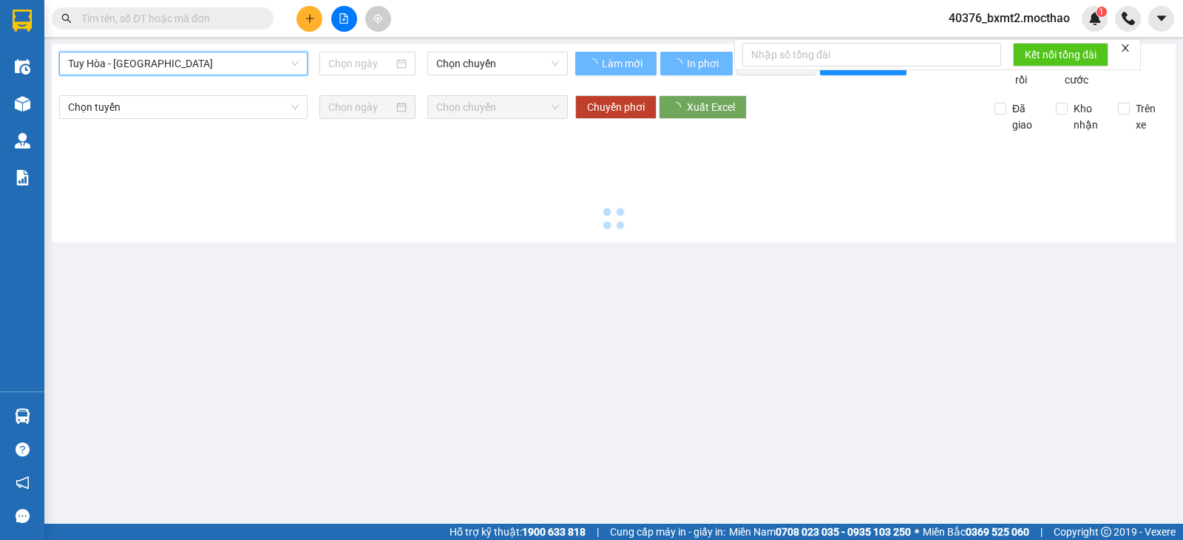
type input "[DATE]"
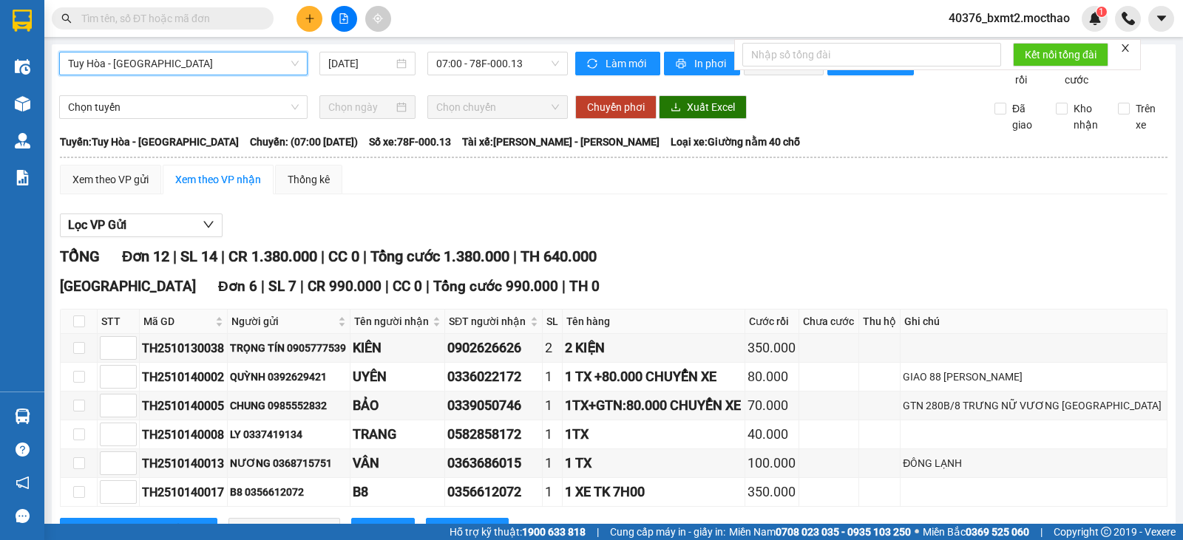
click at [231, 60] on span "Tuy Hòa - [GEOGRAPHIC_DATA]" at bounding box center [183, 63] width 231 height 22
click at [208, 57] on span "Tuy Hòa - [GEOGRAPHIC_DATA]" at bounding box center [183, 63] width 231 height 22
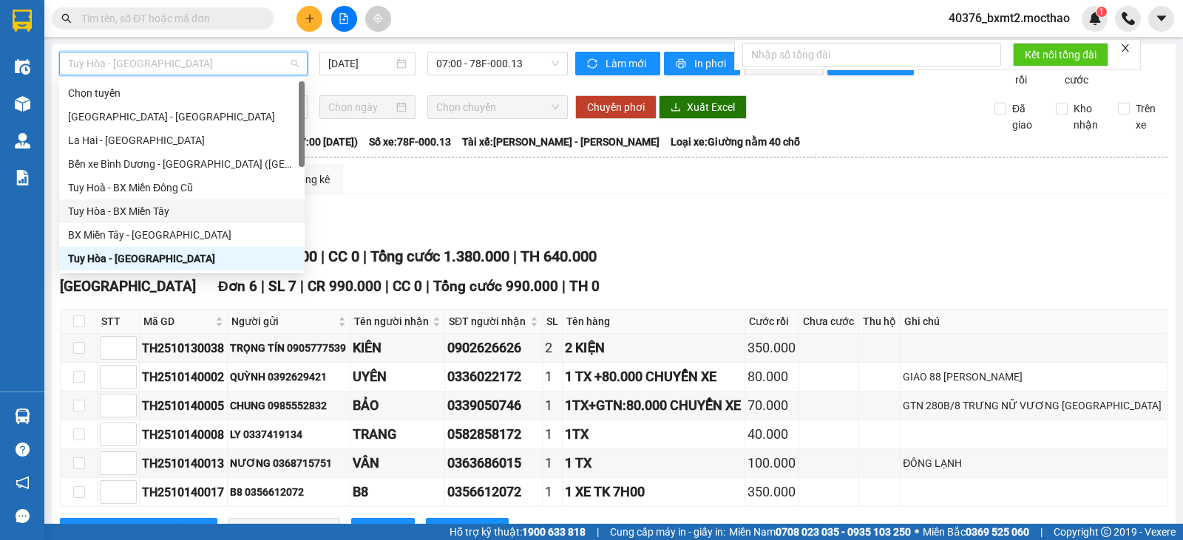
click at [160, 211] on div "Tuy Hòa - BX Miền Tây" at bounding box center [182, 211] width 228 height 16
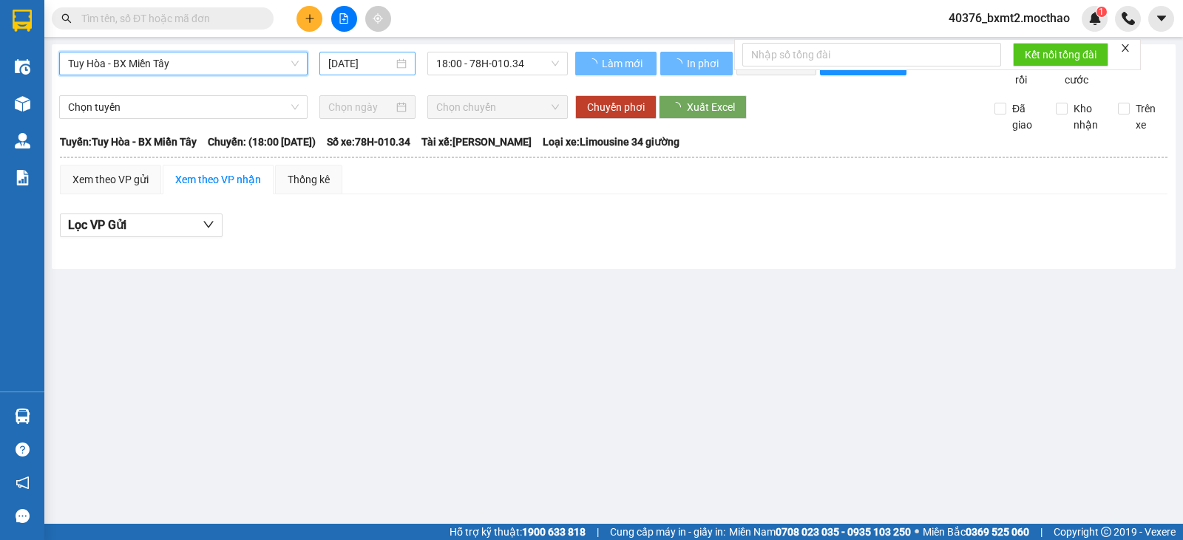
click at [360, 61] on input "[DATE]" at bounding box center [361, 63] width 66 height 16
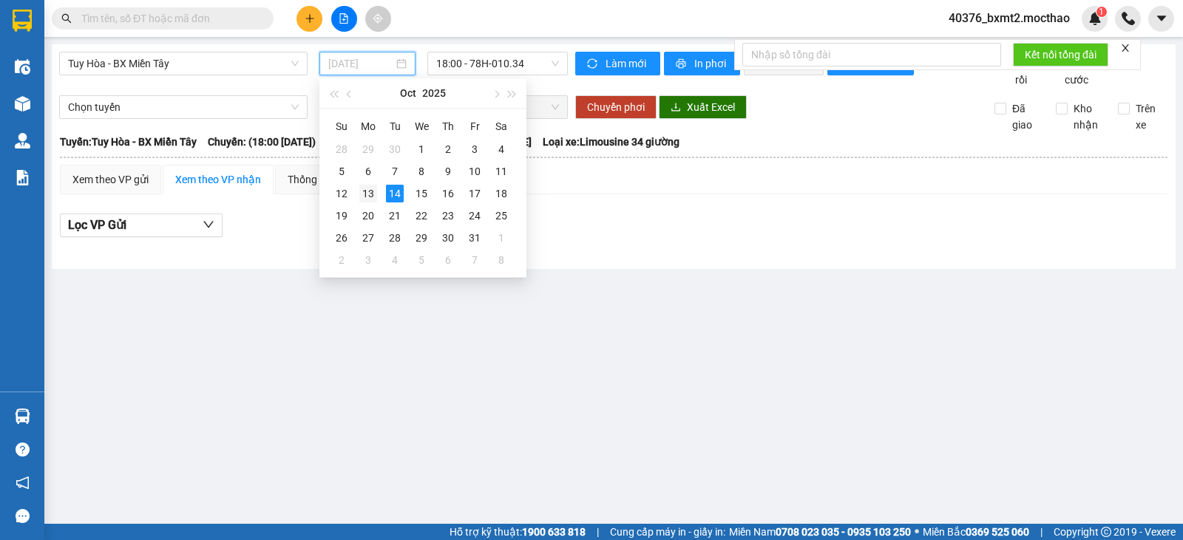
click at [372, 188] on div "13" at bounding box center [368, 194] width 18 height 18
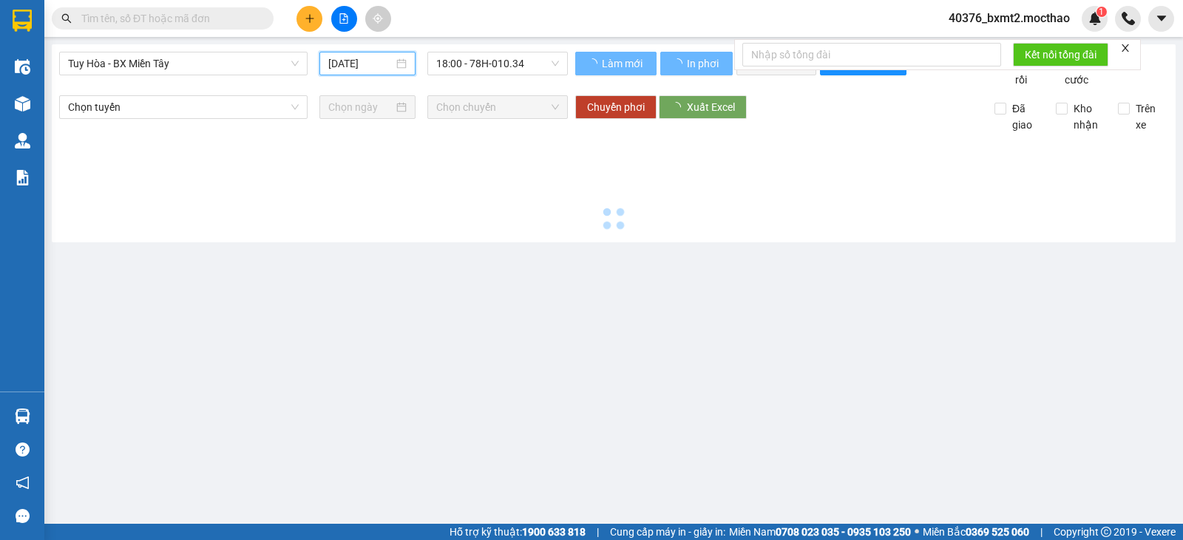
type input "[DATE]"
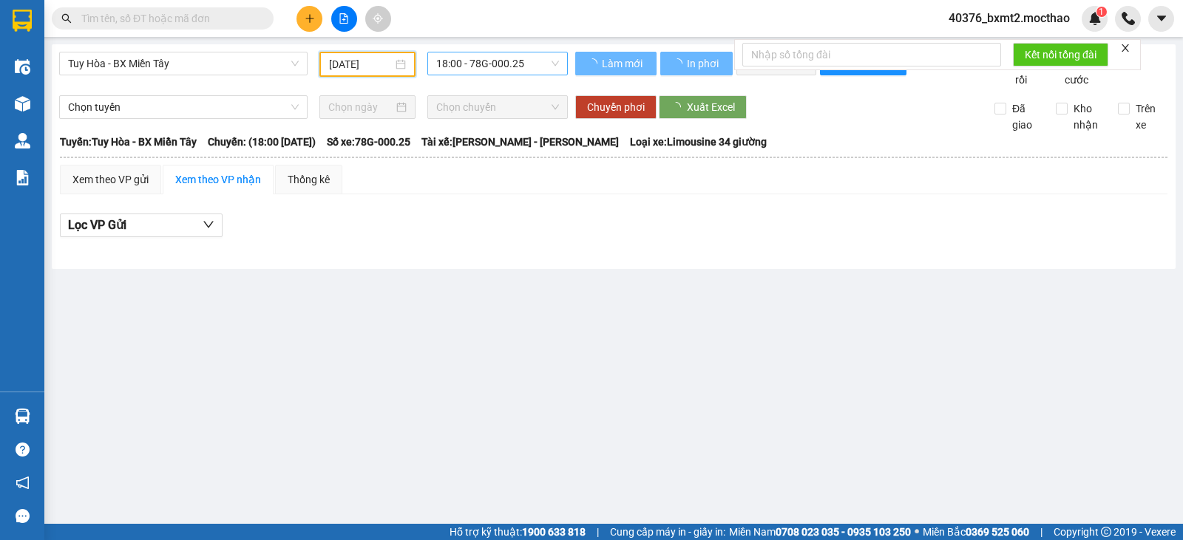
click at [524, 70] on span "18:00 - 78G-000.25" at bounding box center [497, 63] width 122 height 22
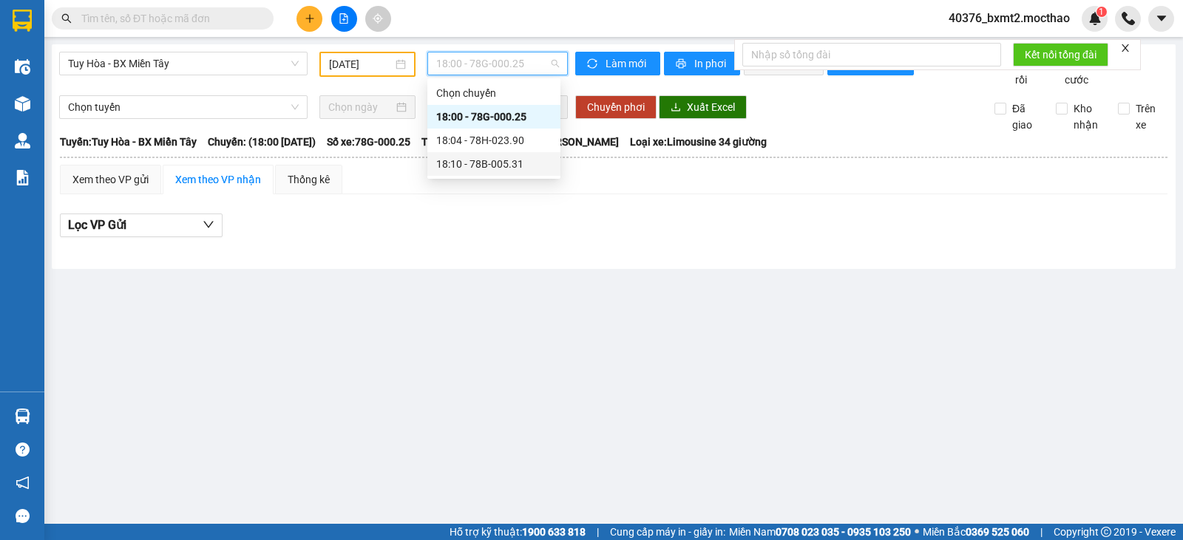
click at [493, 171] on div "18:10 - 78B-005.31" at bounding box center [493, 164] width 115 height 16
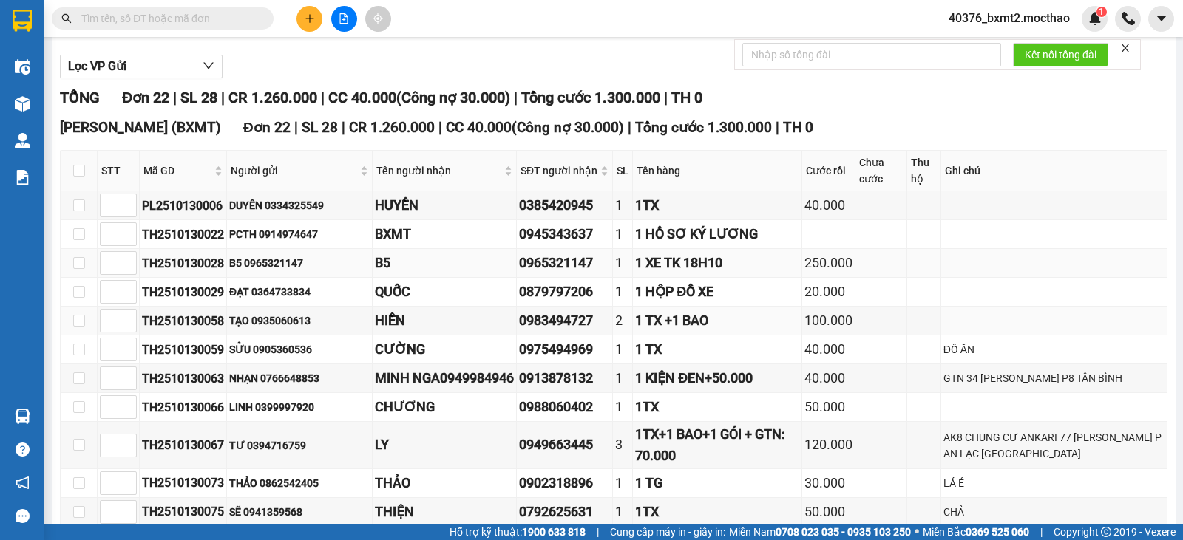
scroll to position [222, 0]
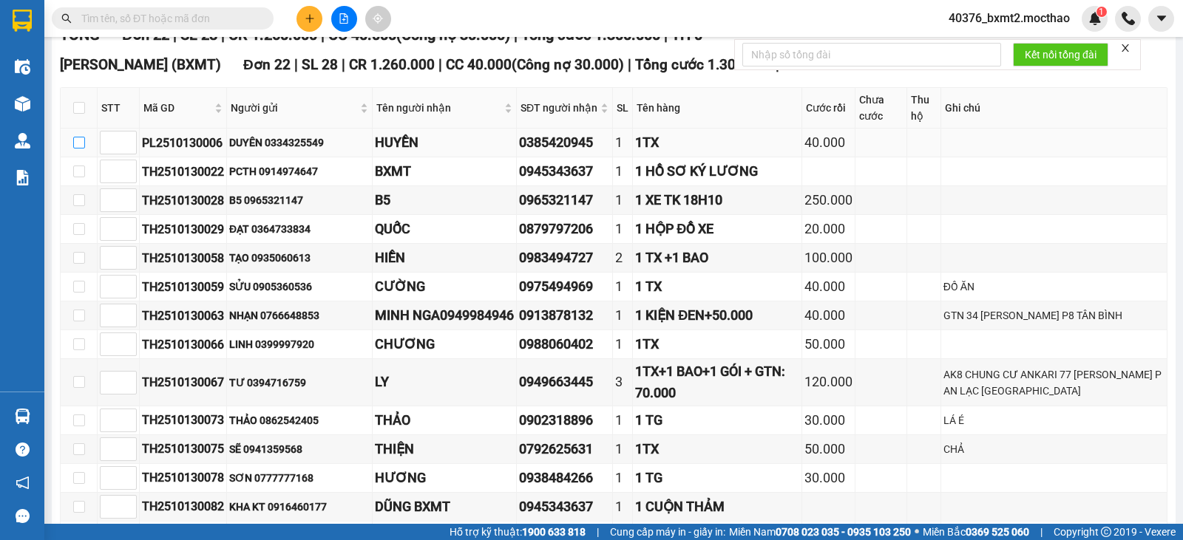
click at [78, 149] on input "checkbox" at bounding box center [79, 143] width 12 height 12
checkbox input "true"
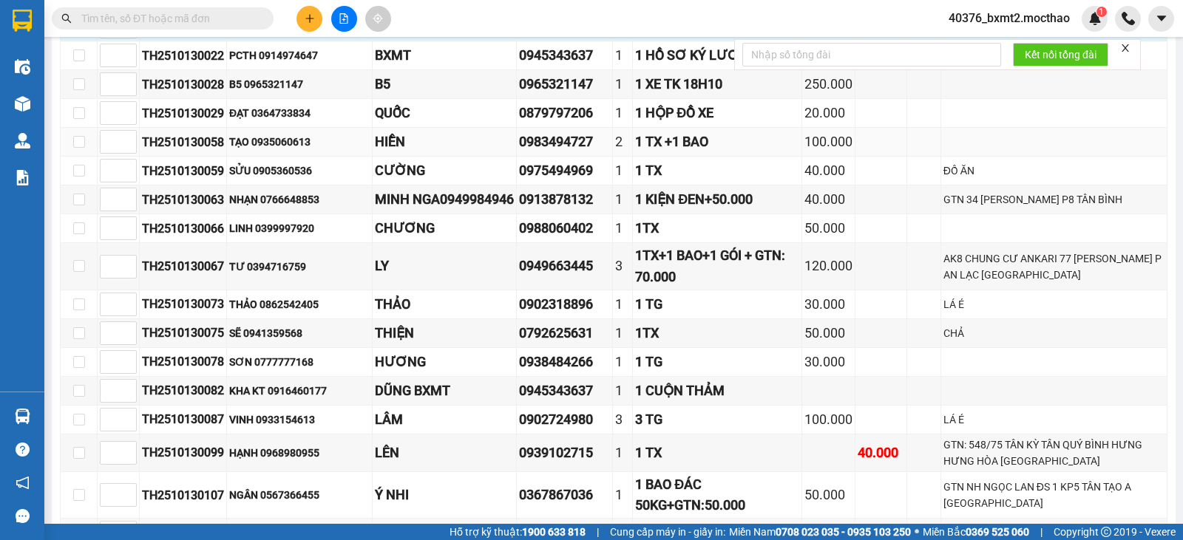
scroll to position [370, 0]
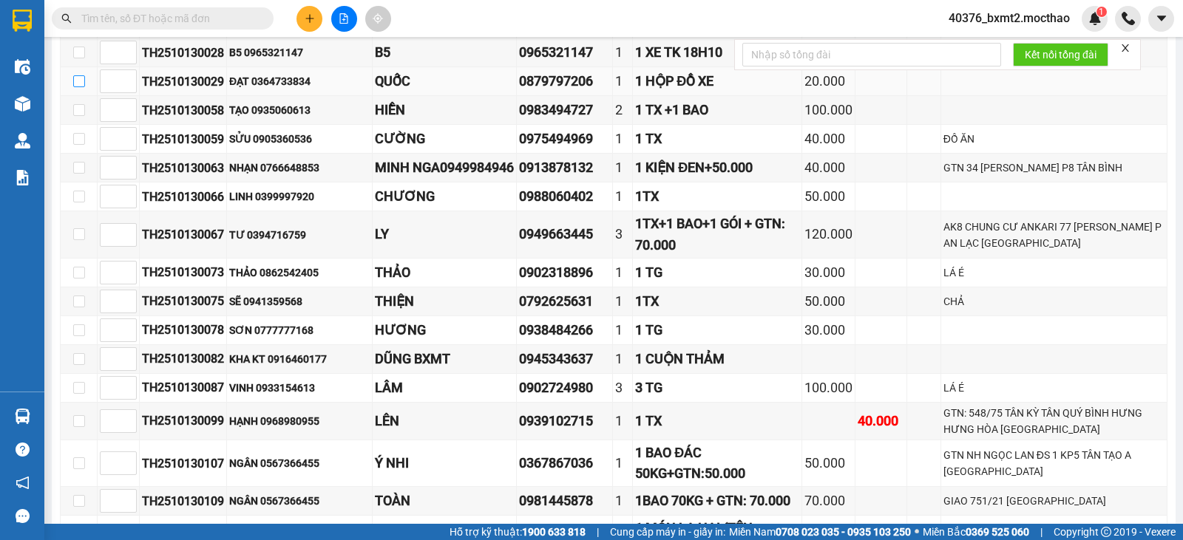
click at [76, 87] on input "checkbox" at bounding box center [79, 81] width 12 height 12
checkbox input "true"
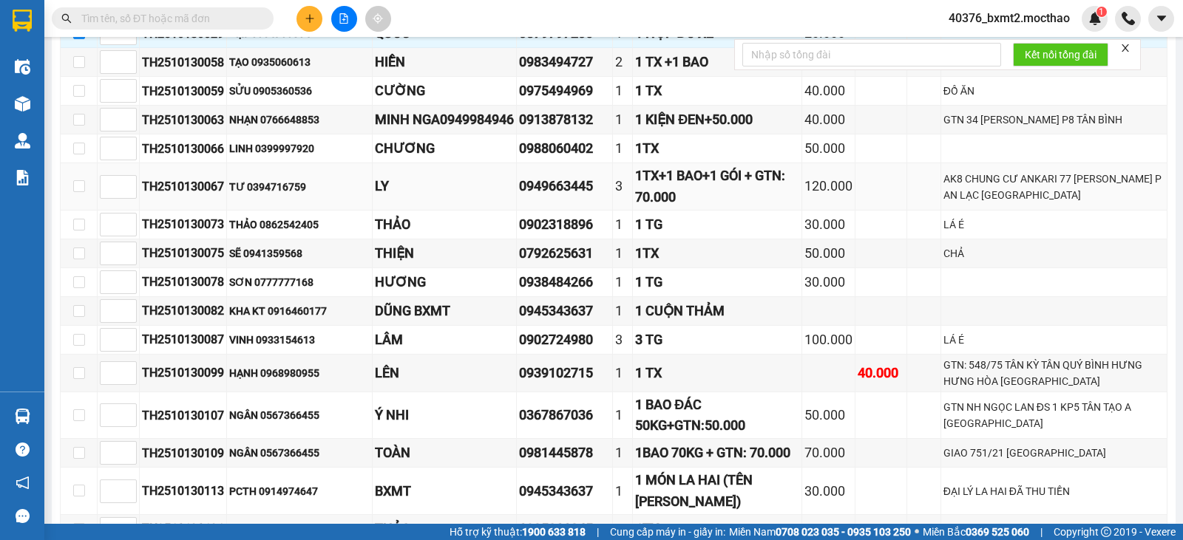
scroll to position [443, 0]
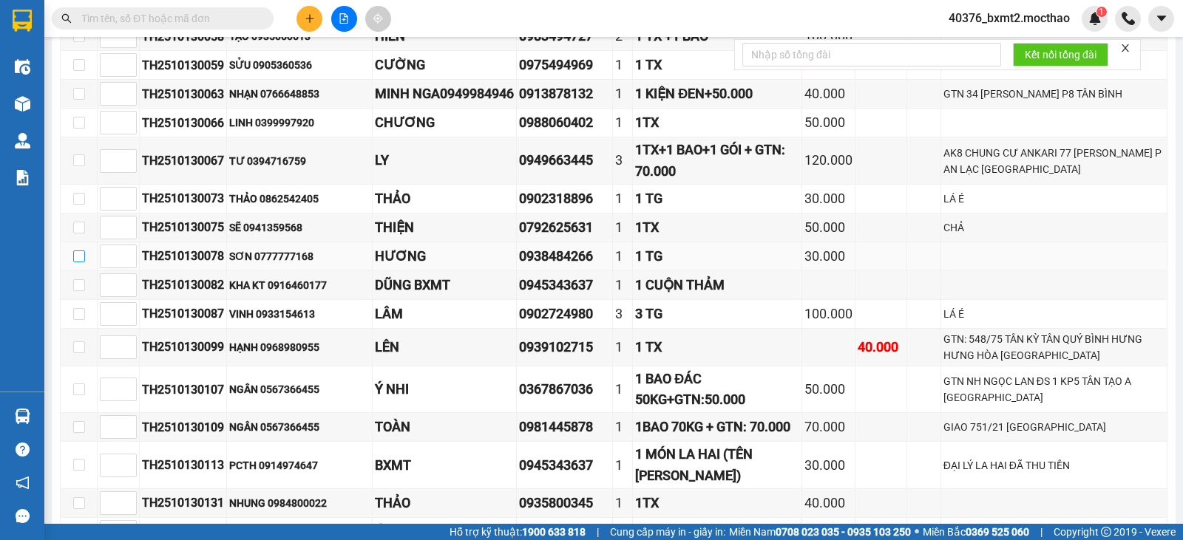
click at [78, 262] on input "checkbox" at bounding box center [79, 257] width 12 height 12
checkbox input "true"
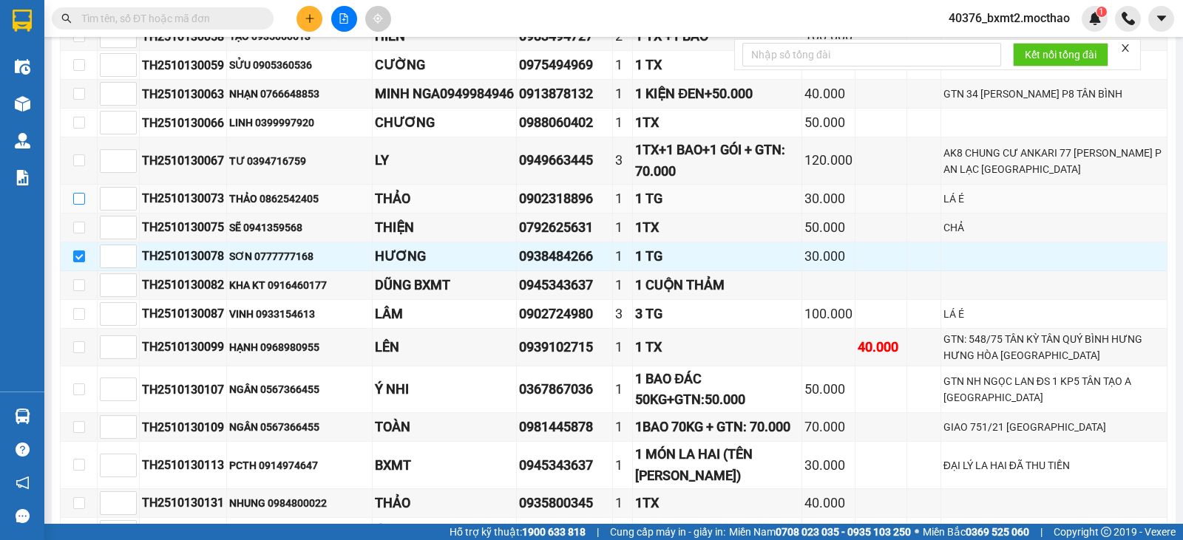
click at [78, 205] on input "checkbox" at bounding box center [79, 199] width 12 height 12
checkbox input "true"
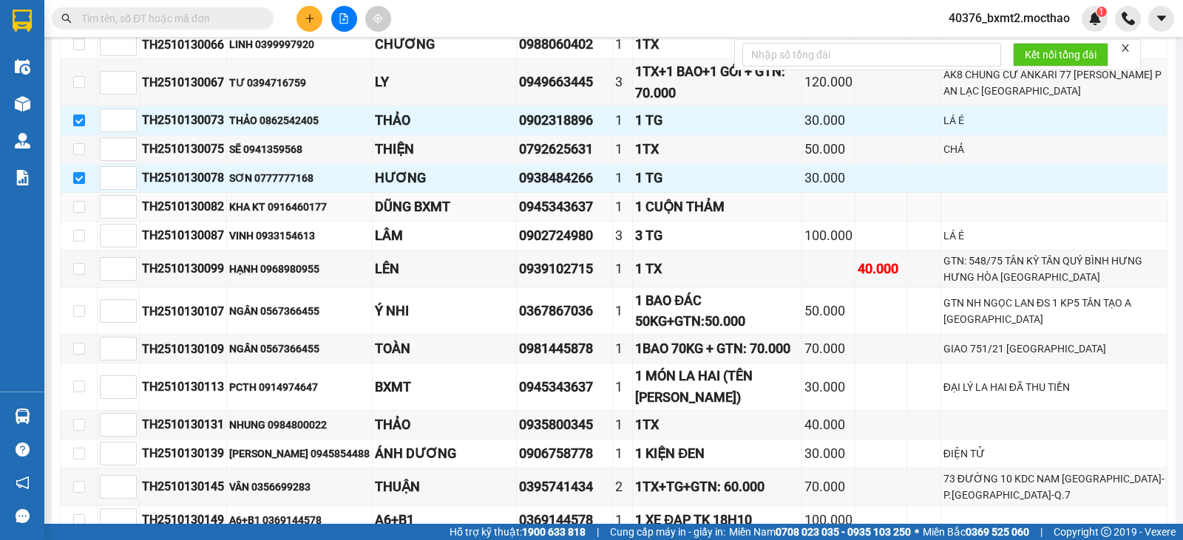
scroll to position [591, 0]
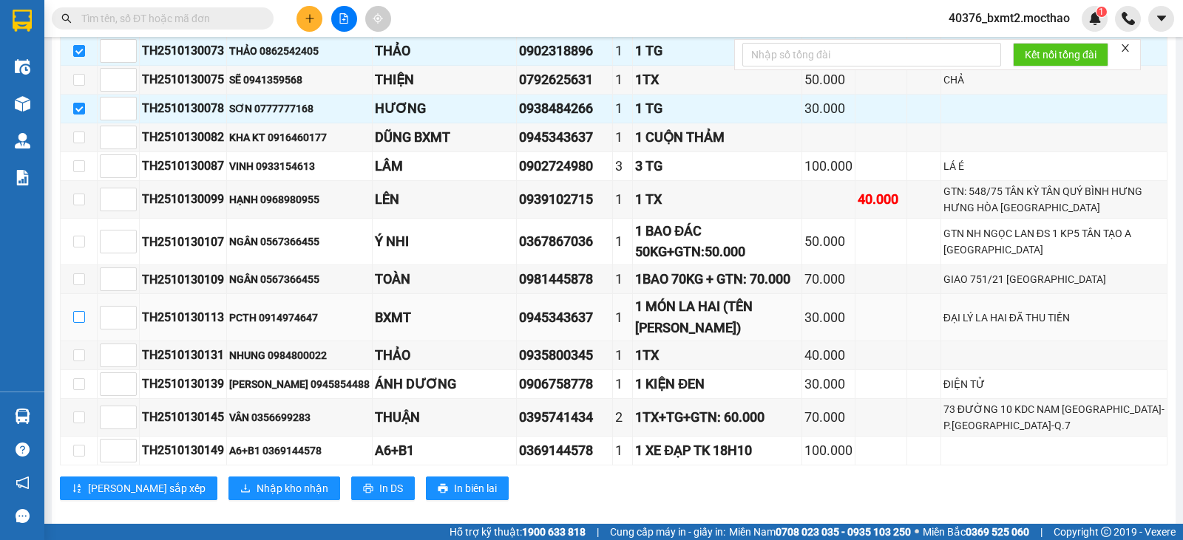
click at [78, 323] on input "checkbox" at bounding box center [79, 317] width 12 height 12
checkbox input "true"
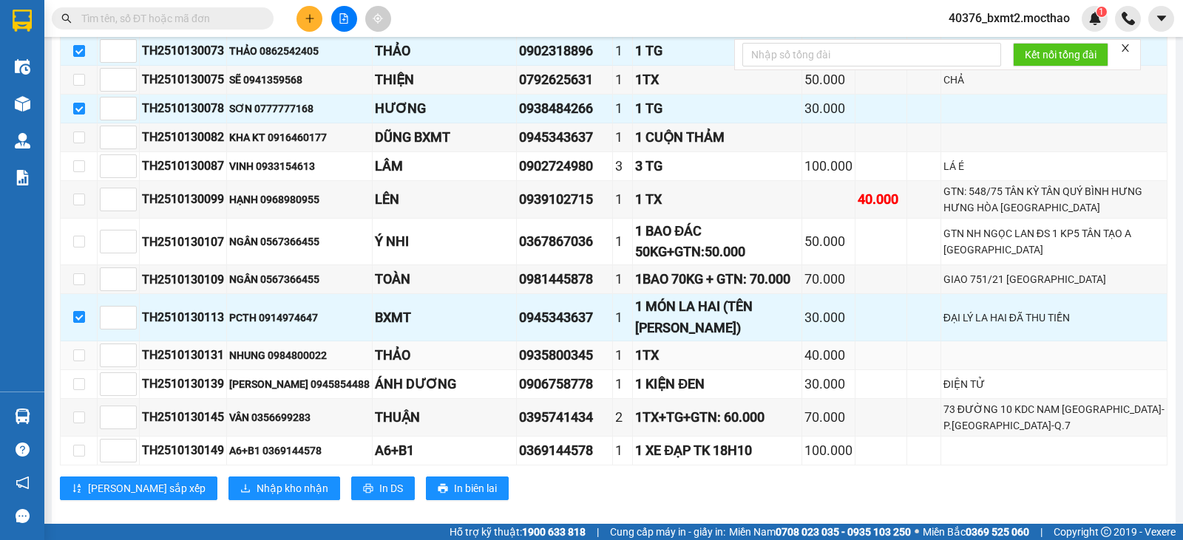
scroll to position [625, 0]
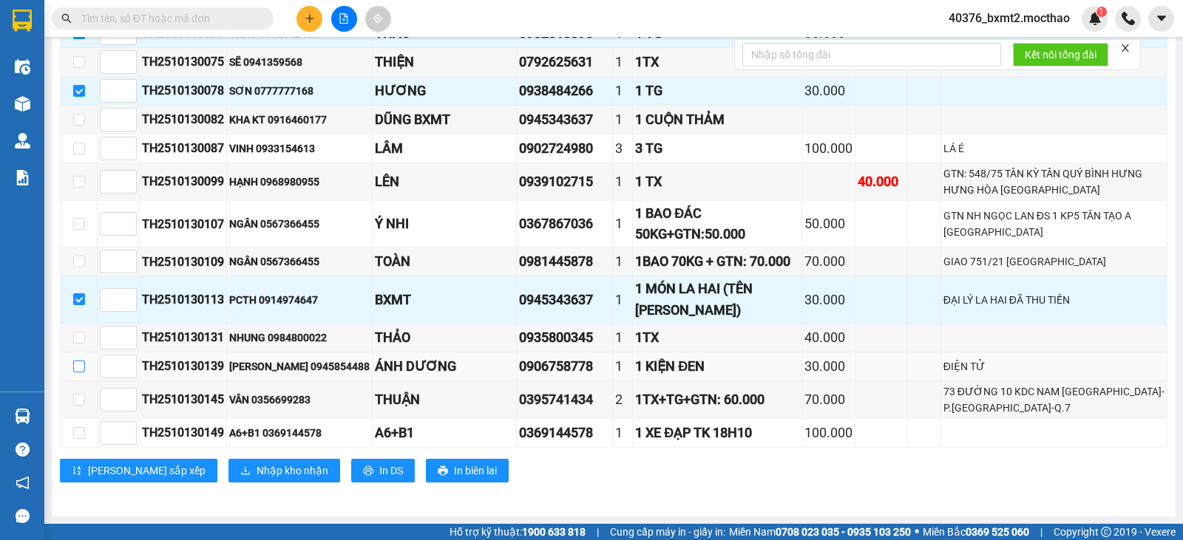
click at [77, 364] on input "checkbox" at bounding box center [79, 367] width 12 height 12
checkbox input "true"
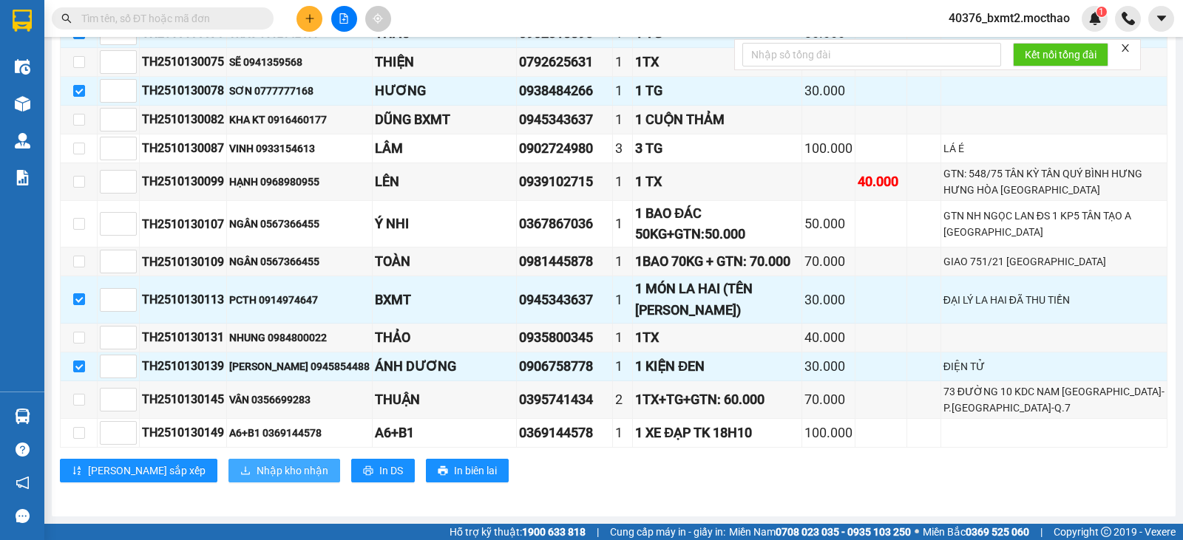
click at [256, 469] on span "Nhập kho nhận" at bounding box center [292, 471] width 72 height 16
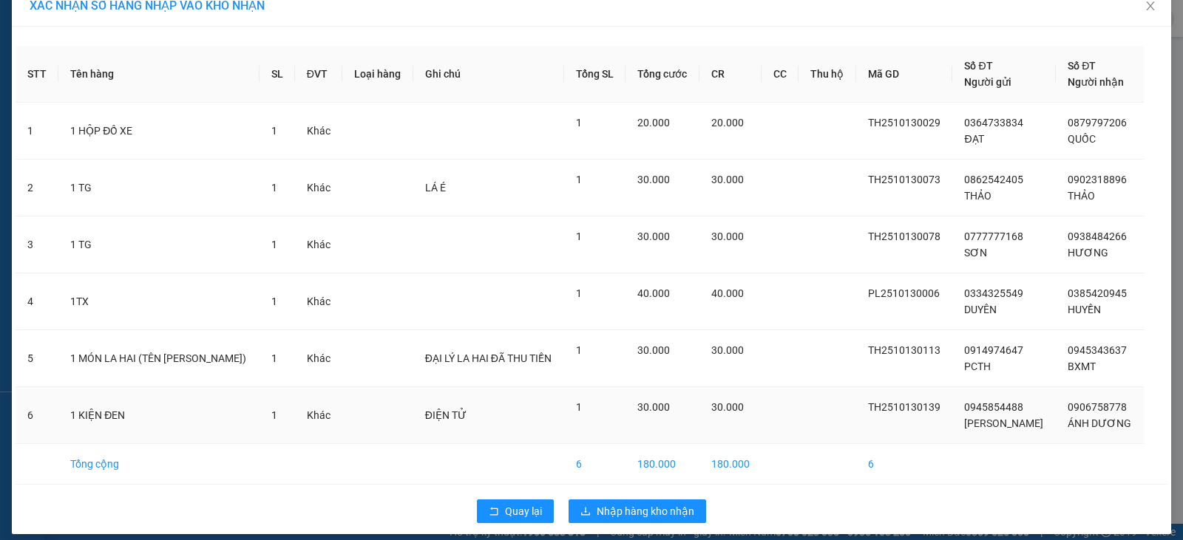
scroll to position [33, 0]
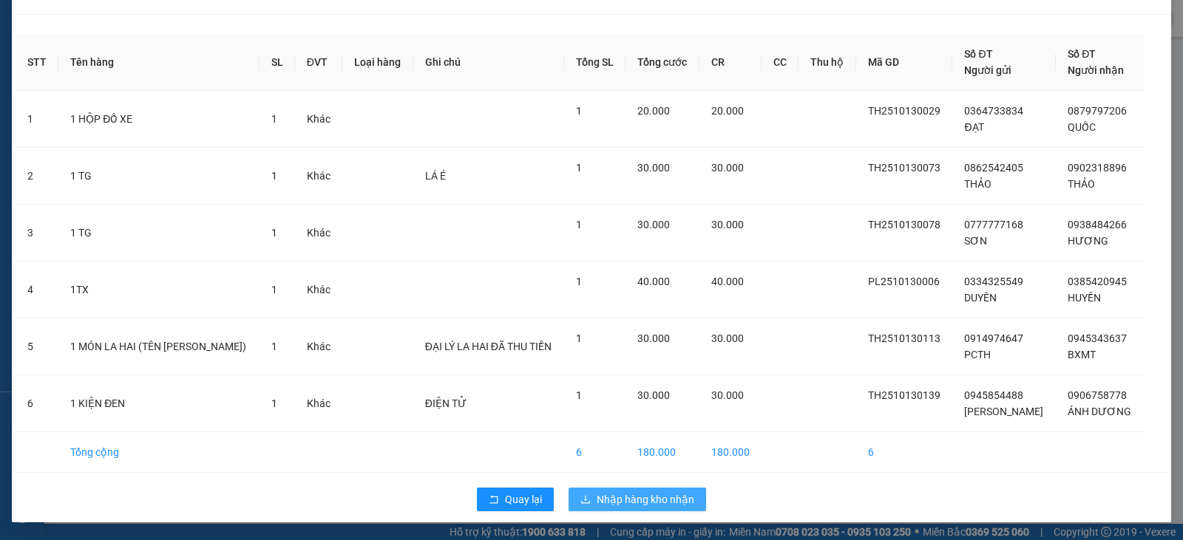
click at [622, 497] on span "Nhập hàng kho nhận" at bounding box center [645, 499] width 98 height 16
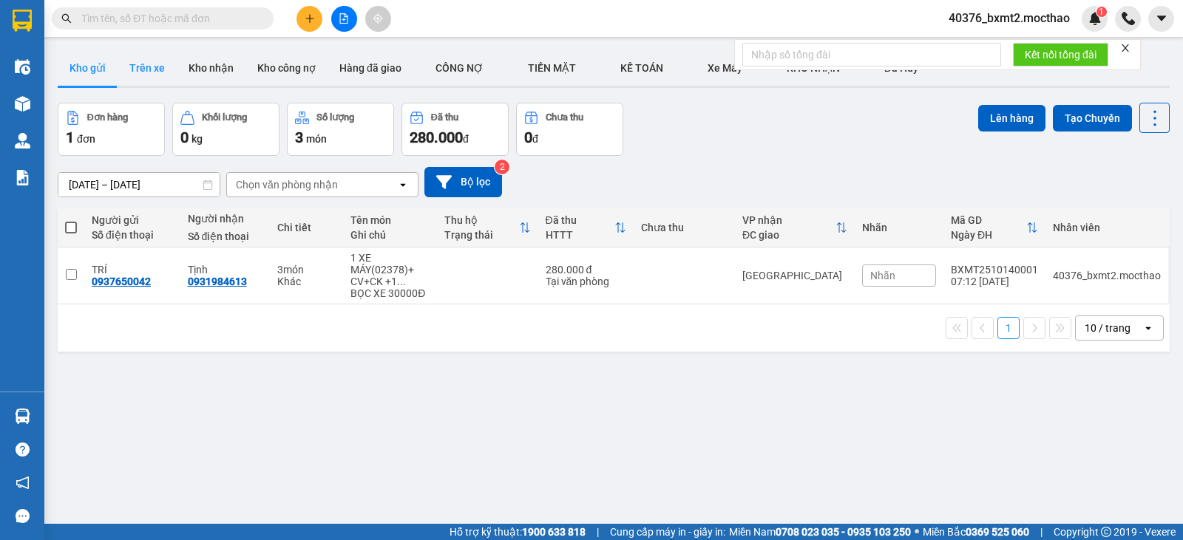
click at [151, 75] on button "Trên xe" at bounding box center [147, 67] width 59 height 35
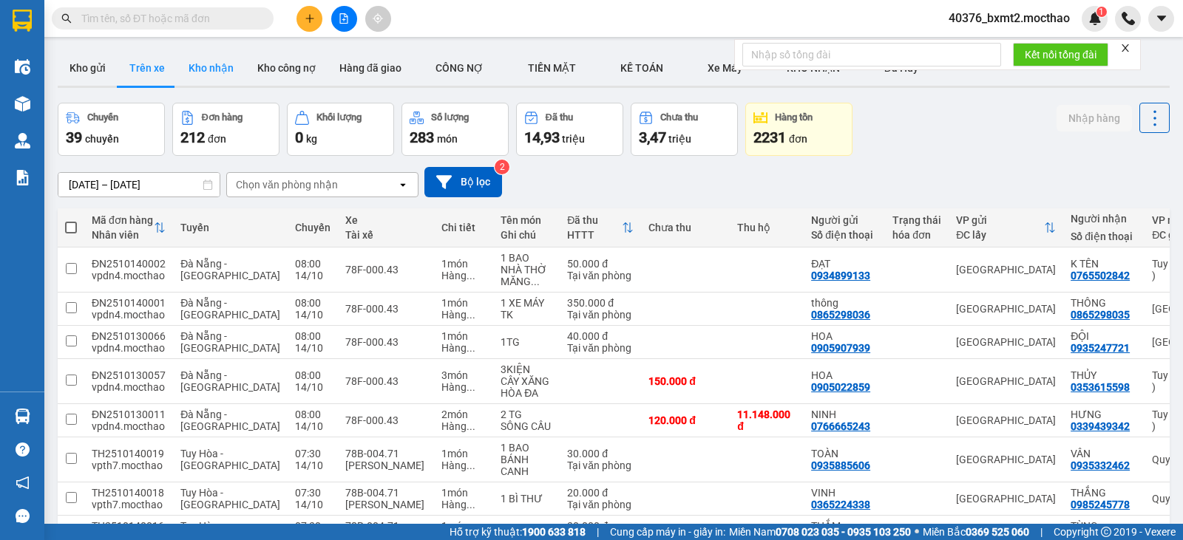
click at [218, 68] on button "Kho nhận" at bounding box center [211, 67] width 69 height 35
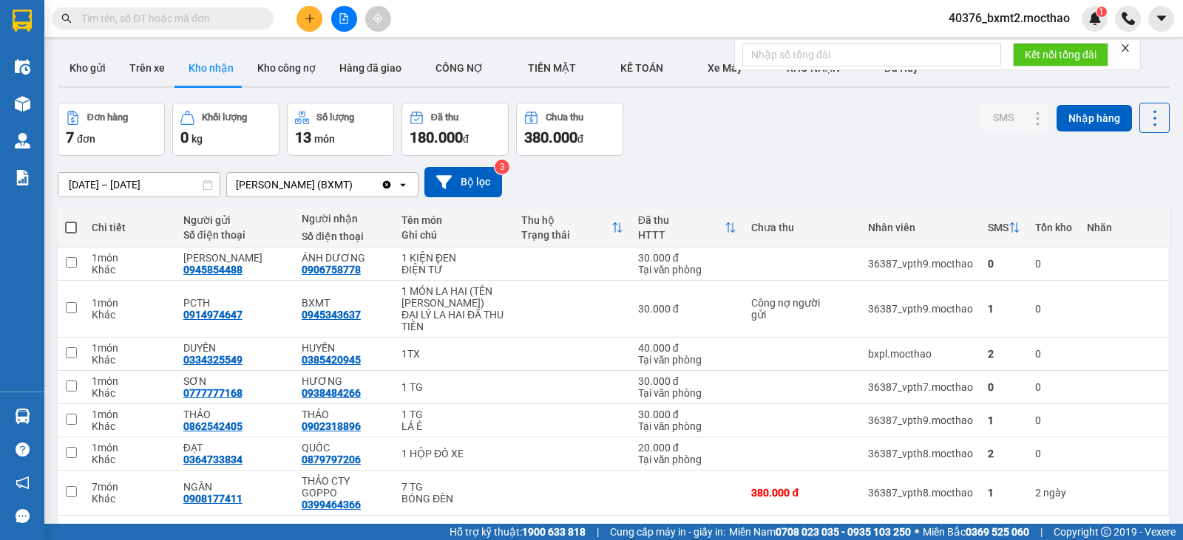
click at [159, 22] on input "text" at bounding box center [168, 18] width 174 height 16
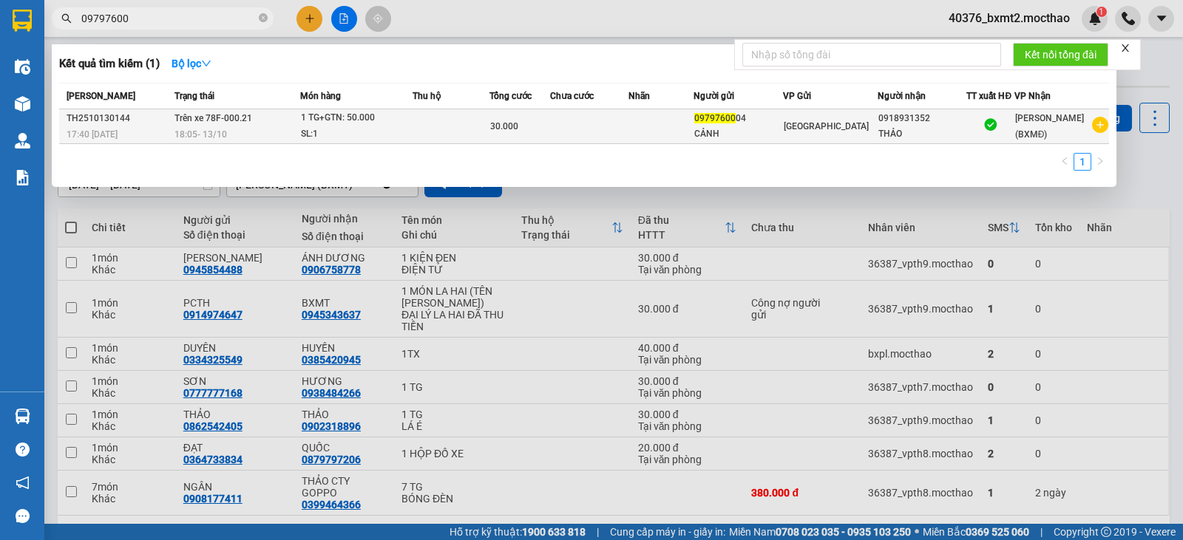
type input "09797600"
click at [515, 136] on td "30.000" at bounding box center [519, 126] width 61 height 35
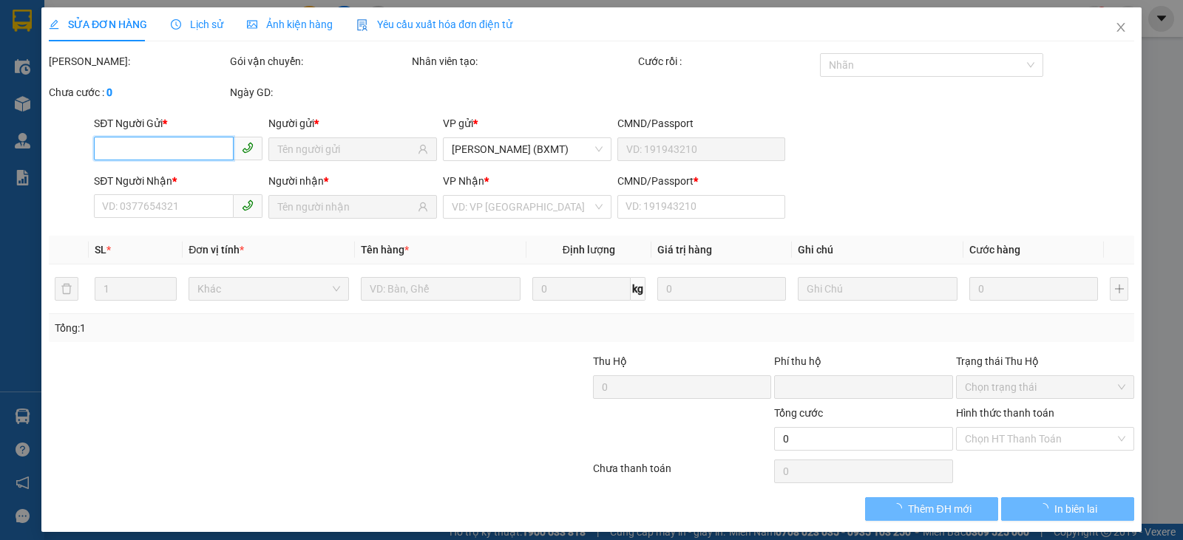
type input "0979760004"
type input "CẢNH"
type input "0918931352"
type input "THẢO"
type input "0"
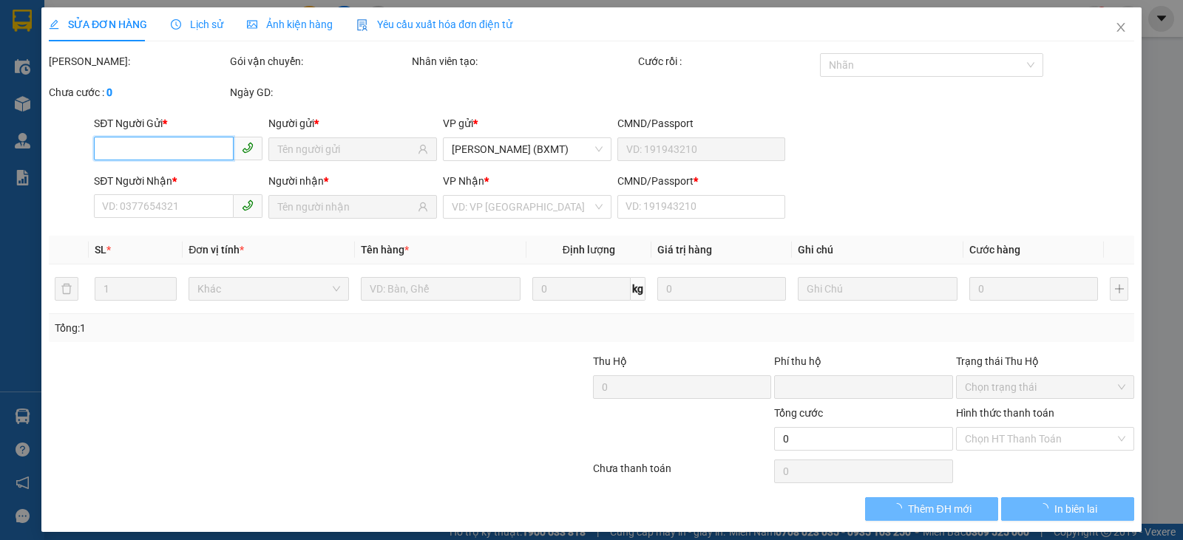
type input "0"
type input "30.000"
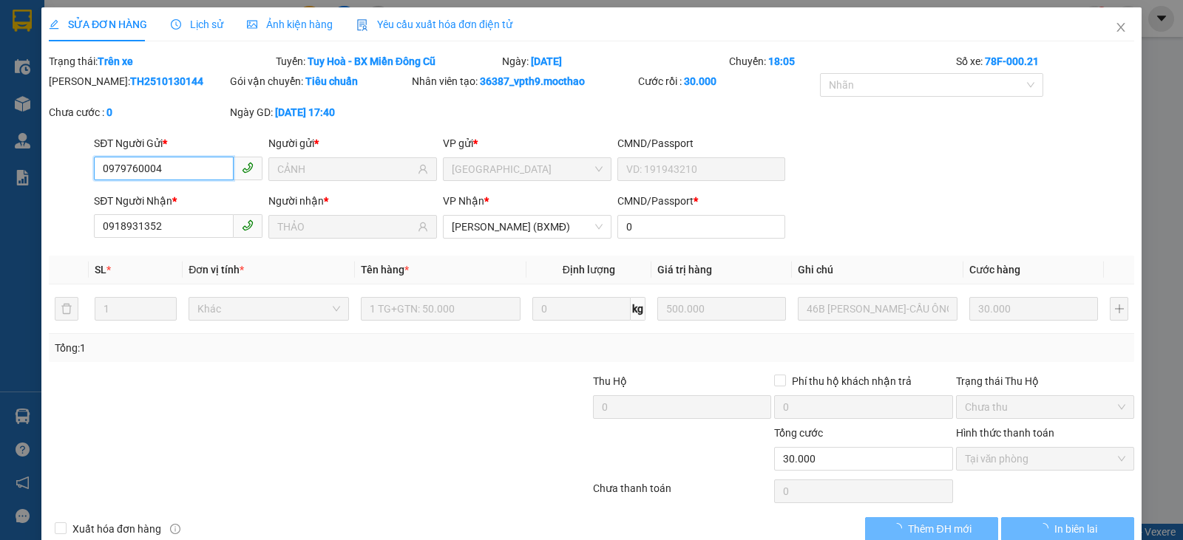
checkbox input "true"
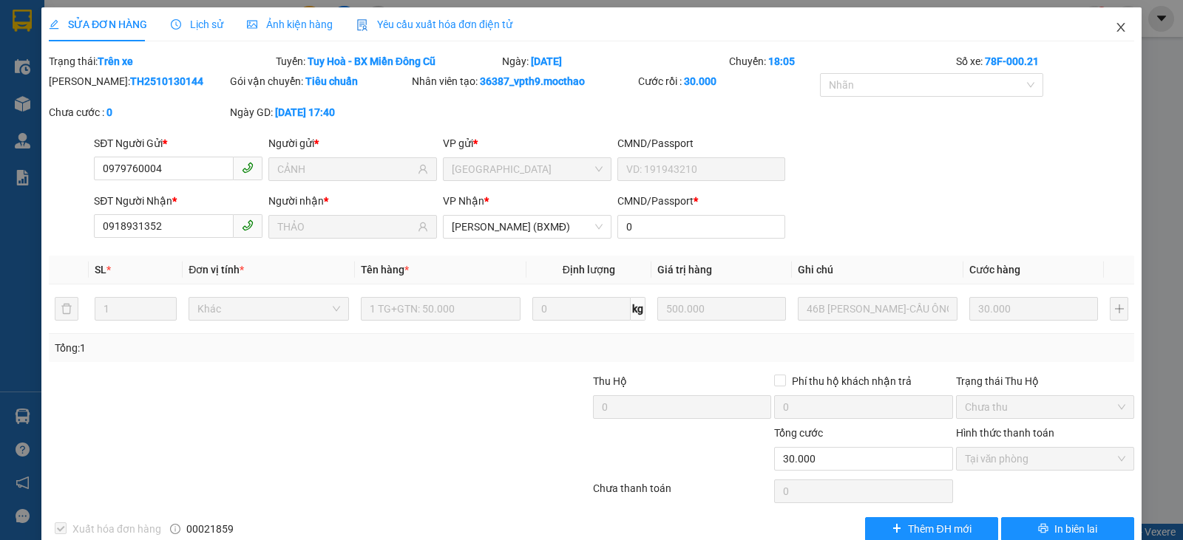
click at [1117, 25] on span "Close" at bounding box center [1120, 27] width 41 height 41
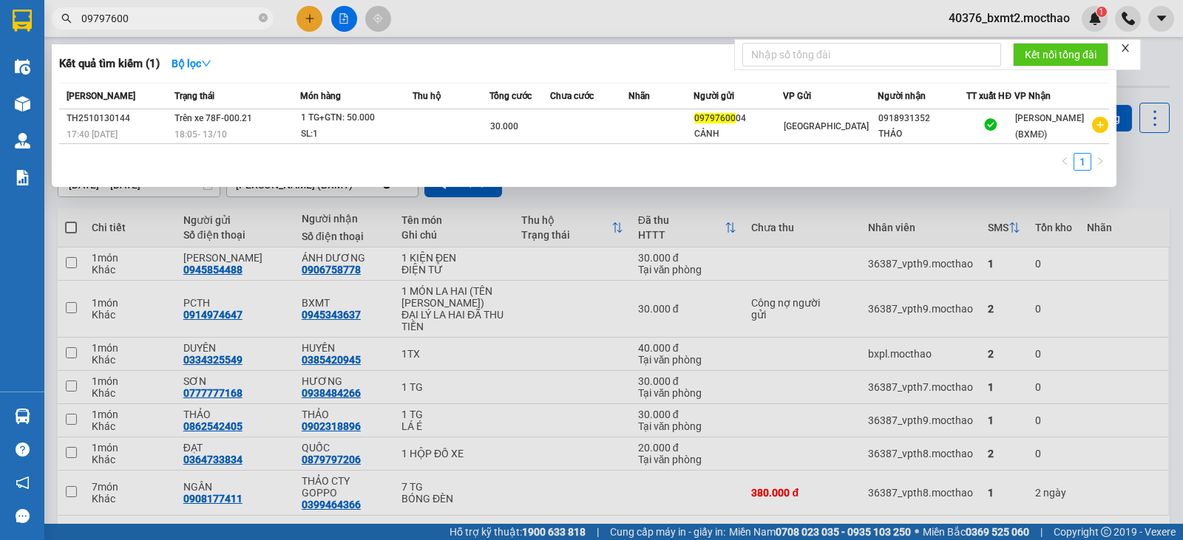
click at [181, 9] on span "09797600" at bounding box center [163, 18] width 222 height 22
click at [541, 296] on div at bounding box center [591, 270] width 1183 height 540
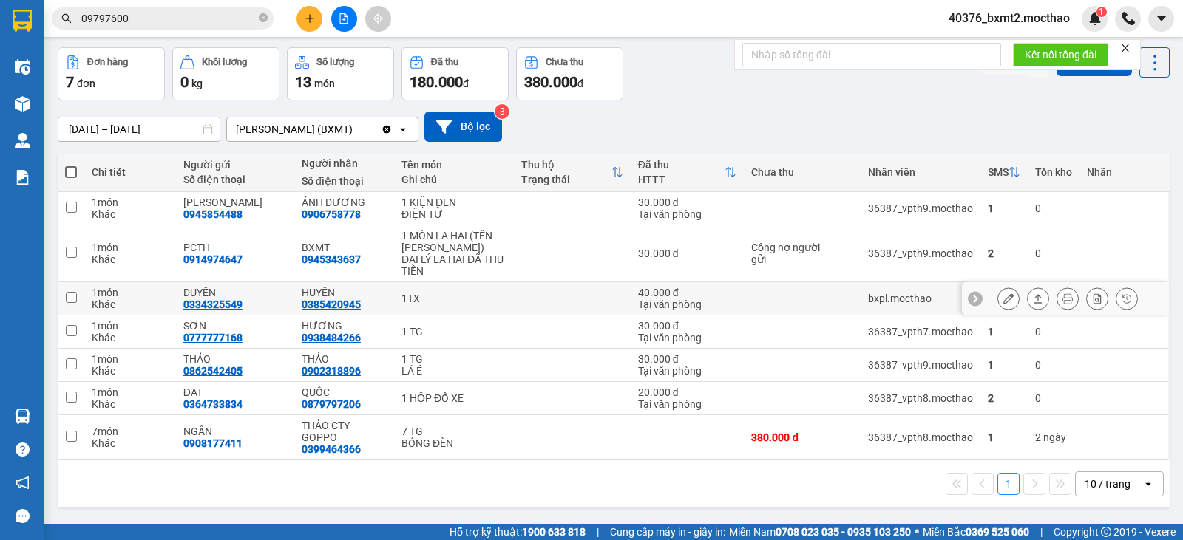
scroll to position [68, 0]
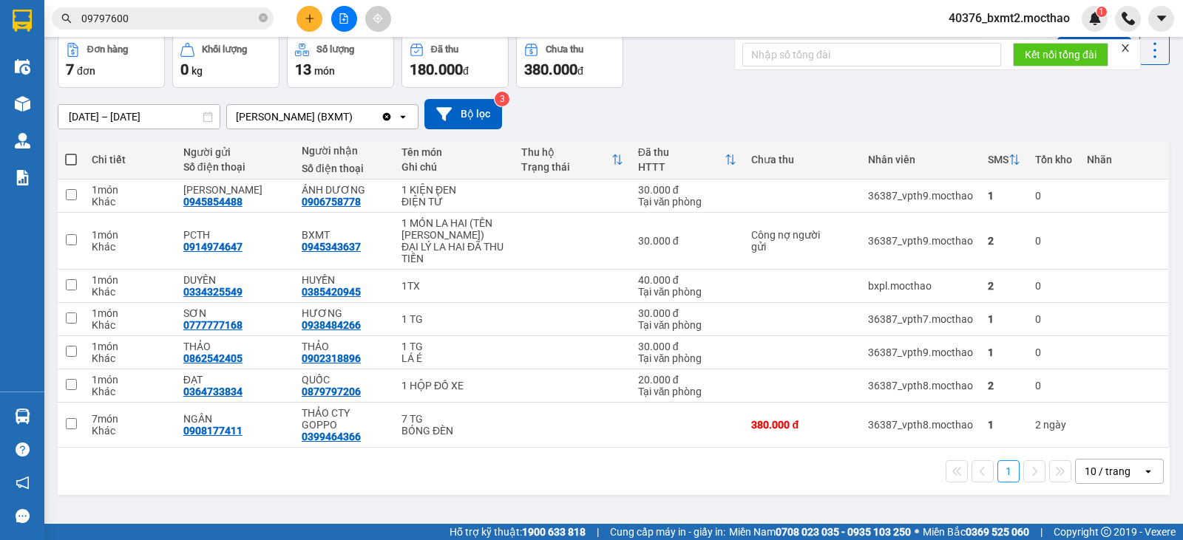
click at [201, 16] on input "09797600" at bounding box center [168, 18] width 174 height 16
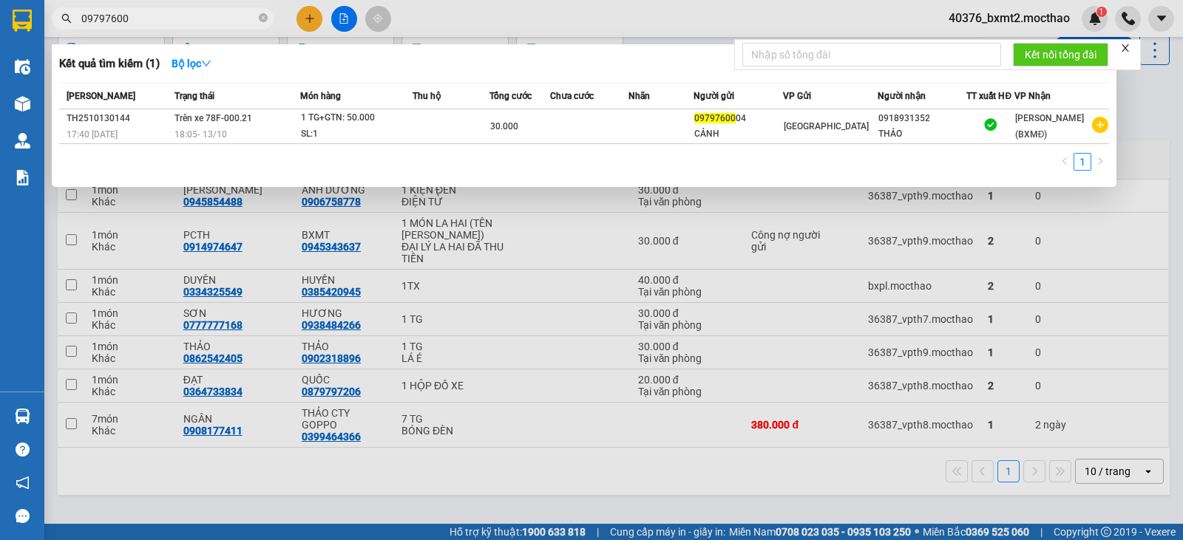
drag, startPoint x: 163, startPoint y: 24, endPoint x: 72, endPoint y: 23, distance: 91.6
click at [72, 23] on span "09797600" at bounding box center [163, 18] width 222 height 22
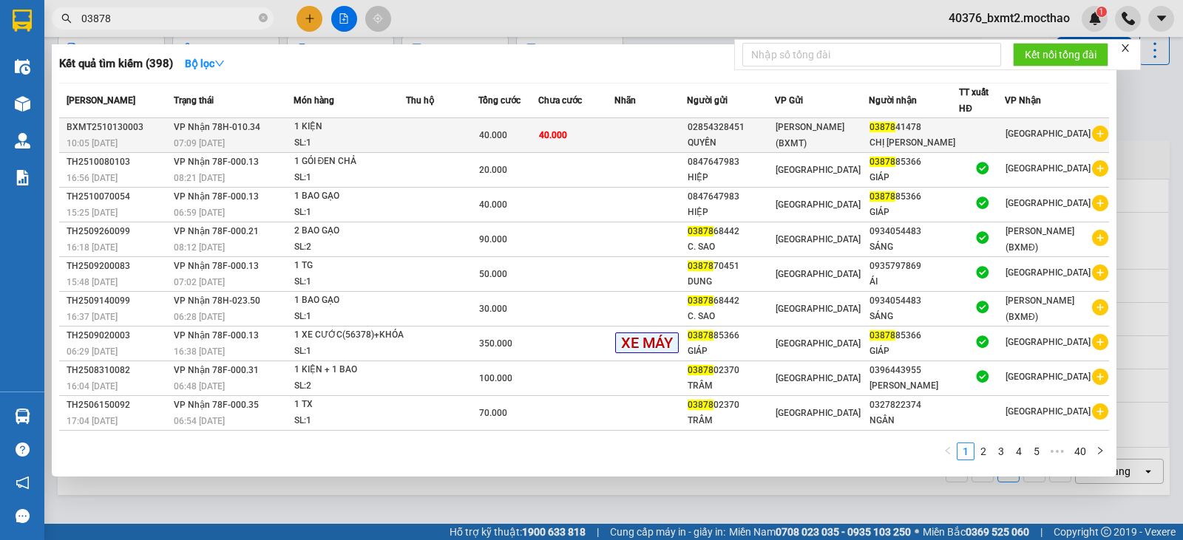
type input "03878"
click at [538, 125] on td "40.000" at bounding box center [508, 135] width 60 height 35
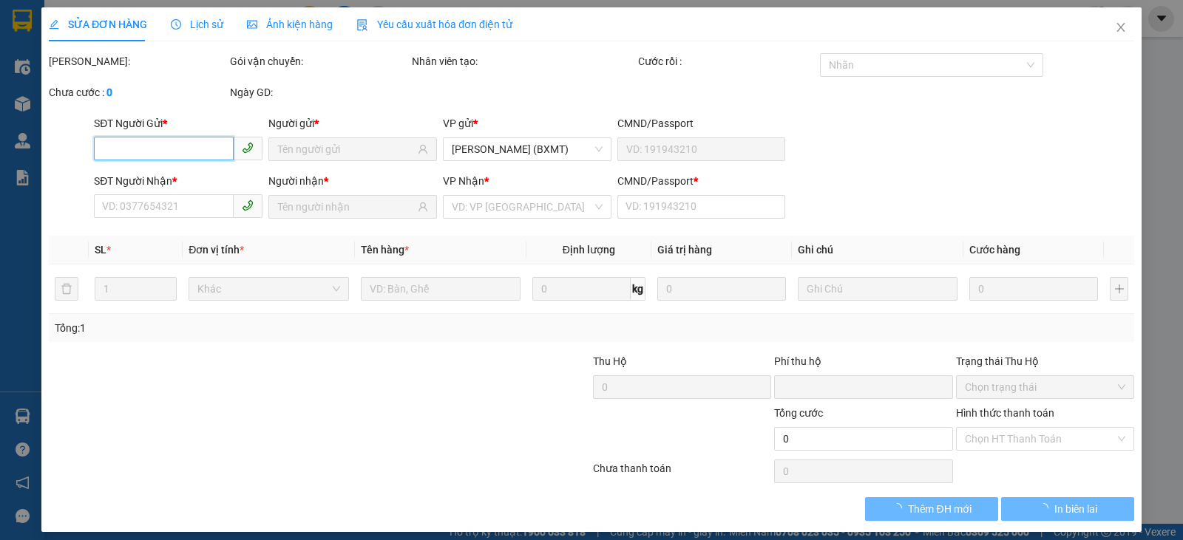
type input "02854328451"
type input "0387841478"
type input "0"
type input "40.000"
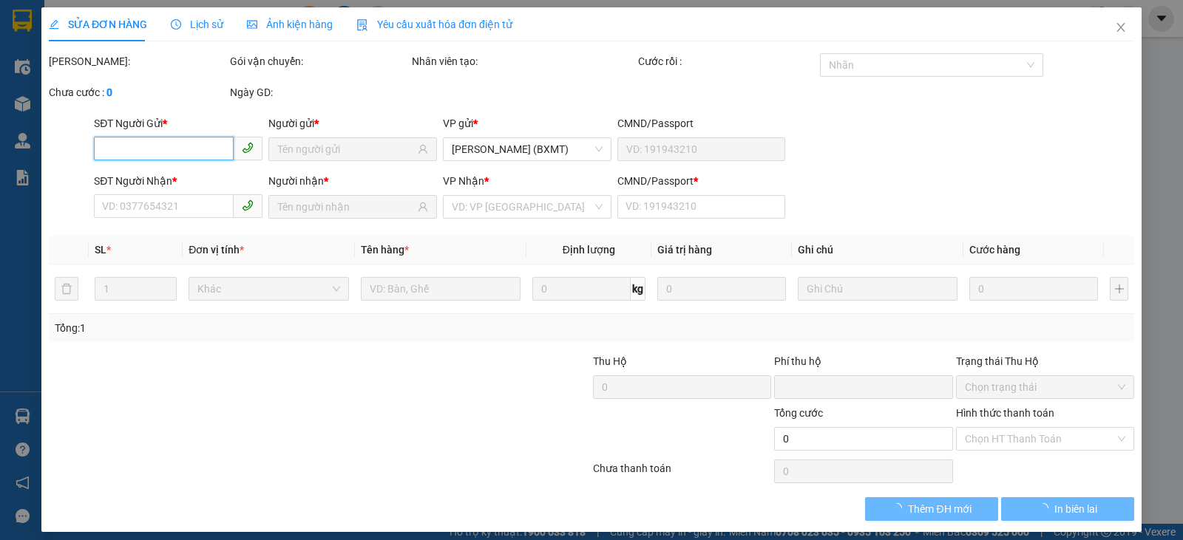
type input "40.000"
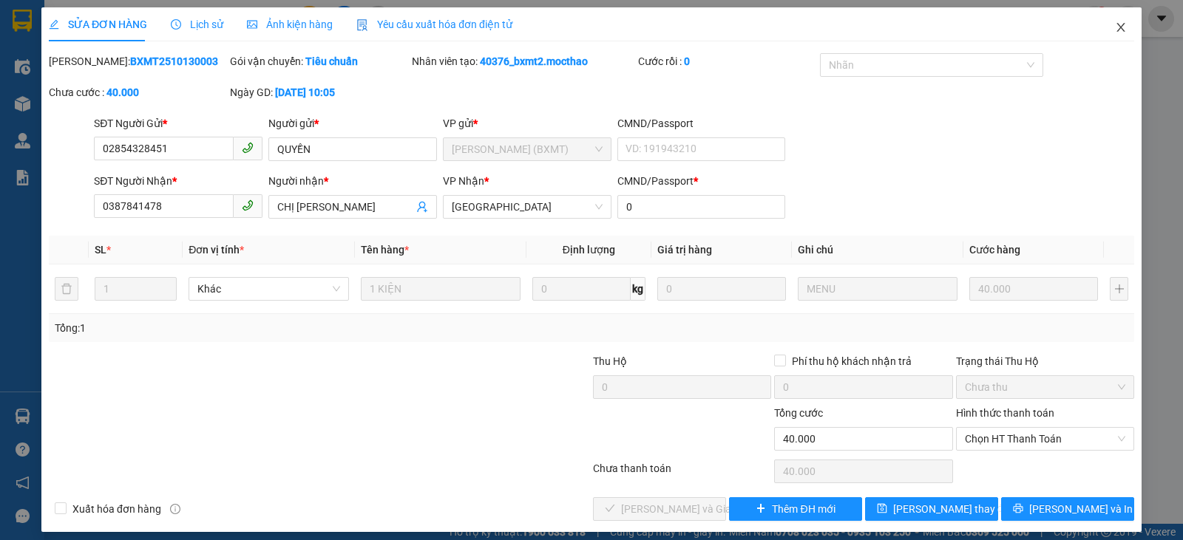
click at [1115, 29] on icon "close" at bounding box center [1121, 27] width 12 height 12
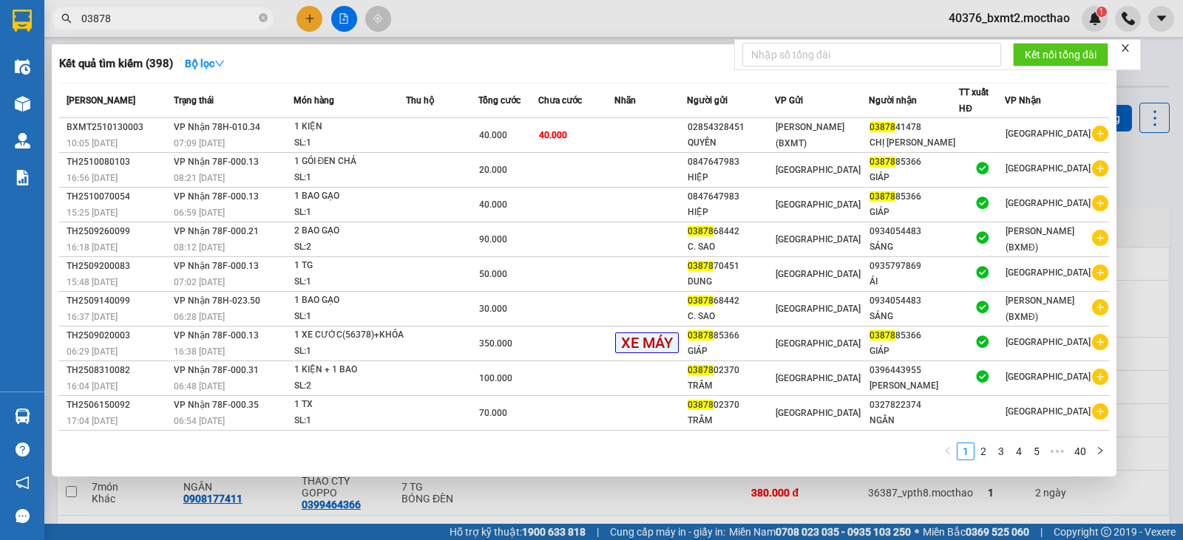
click at [182, 16] on input "03878" at bounding box center [168, 18] width 174 height 16
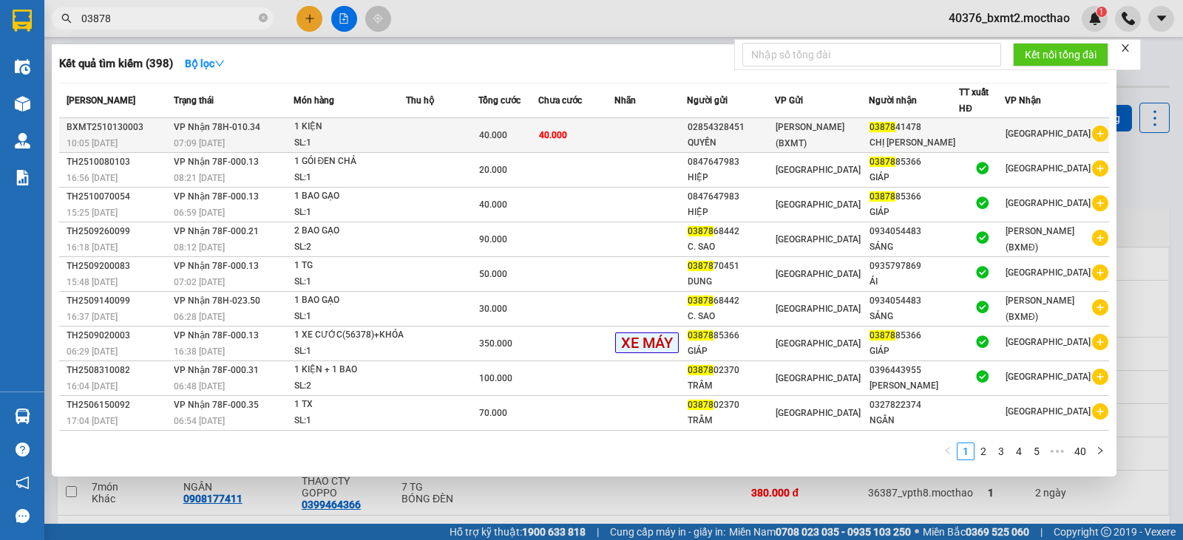
click at [924, 141] on div "CHỊ [PERSON_NAME]" at bounding box center [913, 143] width 89 height 16
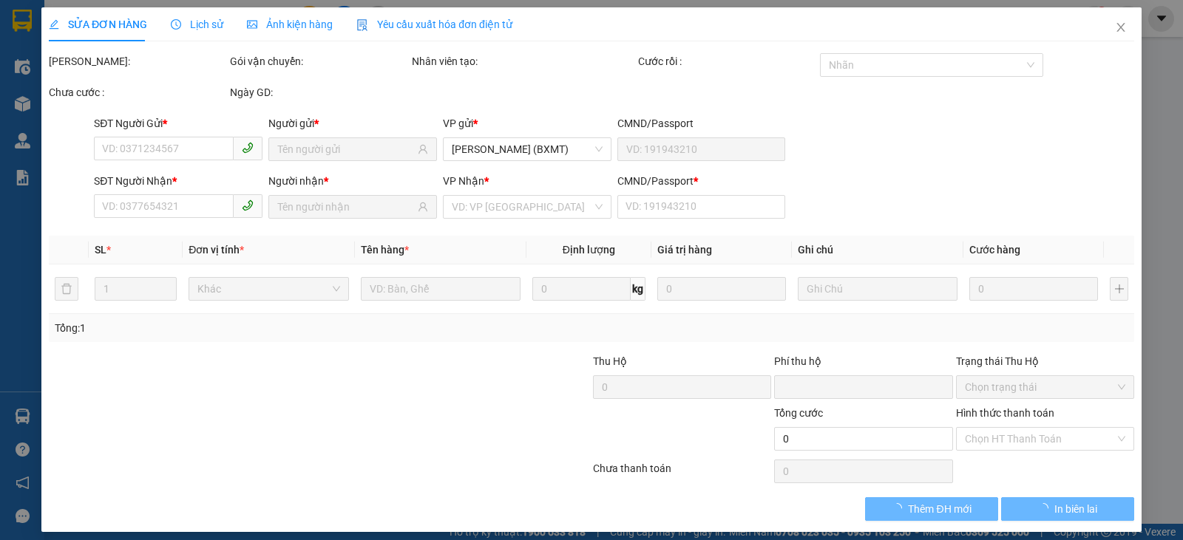
type input "02854328451"
type input "0387841478"
type input "0"
type input "40.000"
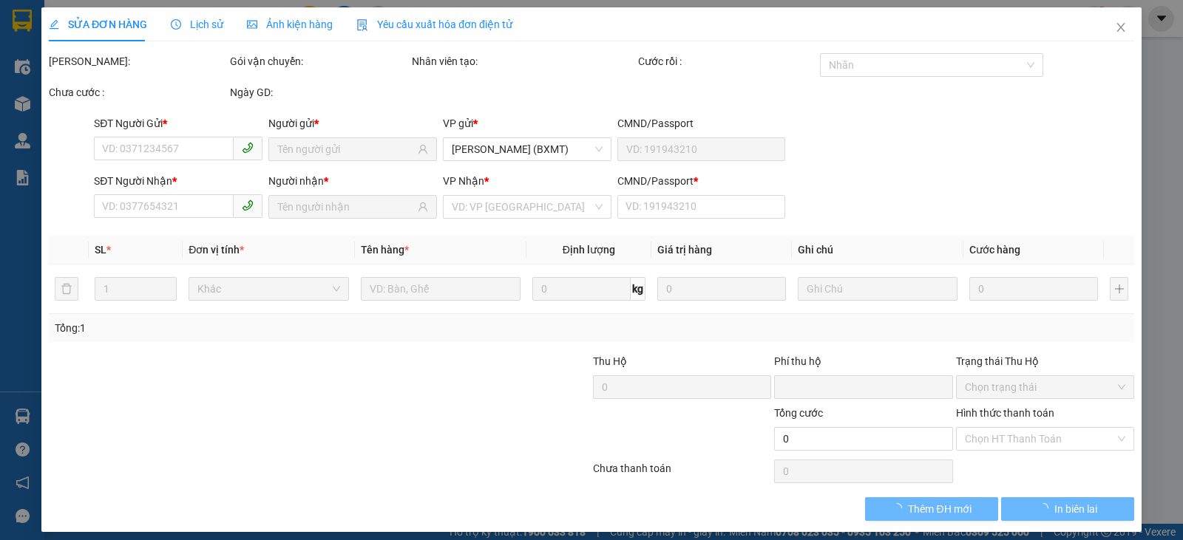
type input "40.000"
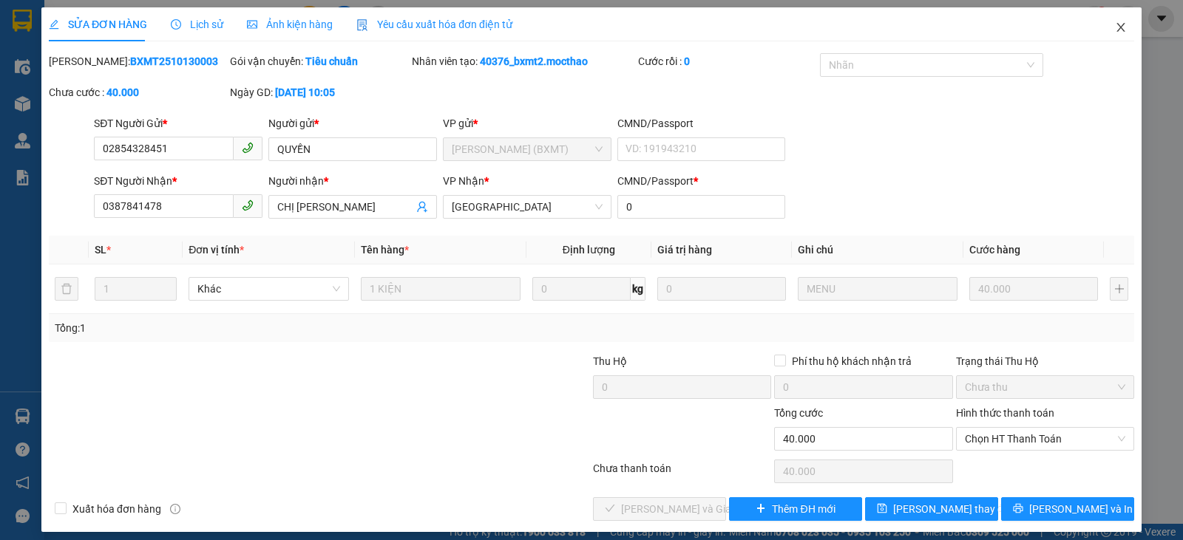
click at [1120, 26] on span "Close" at bounding box center [1120, 27] width 41 height 41
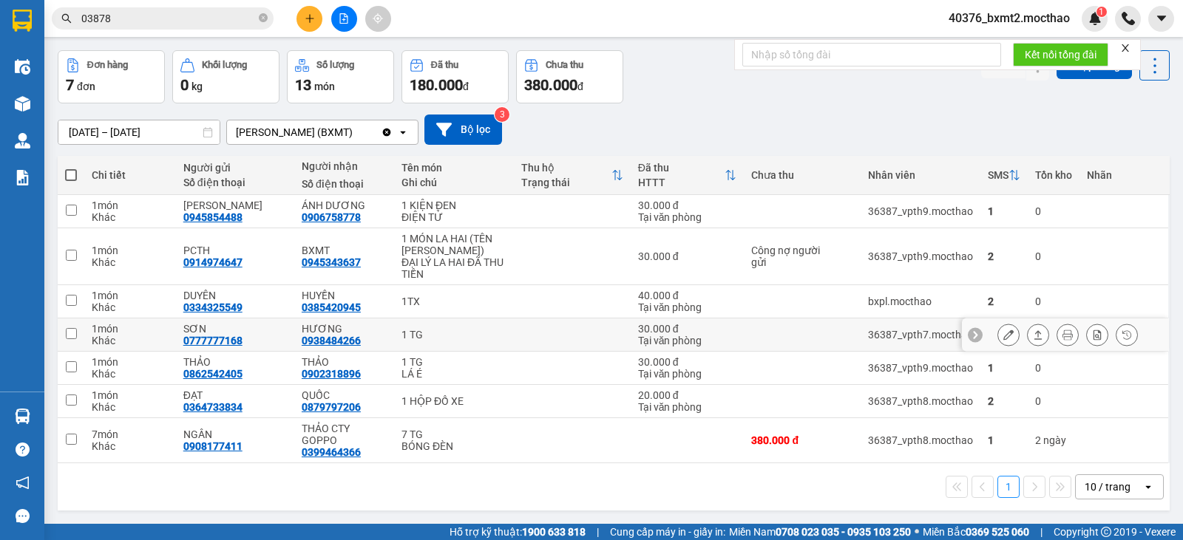
scroll to position [68, 0]
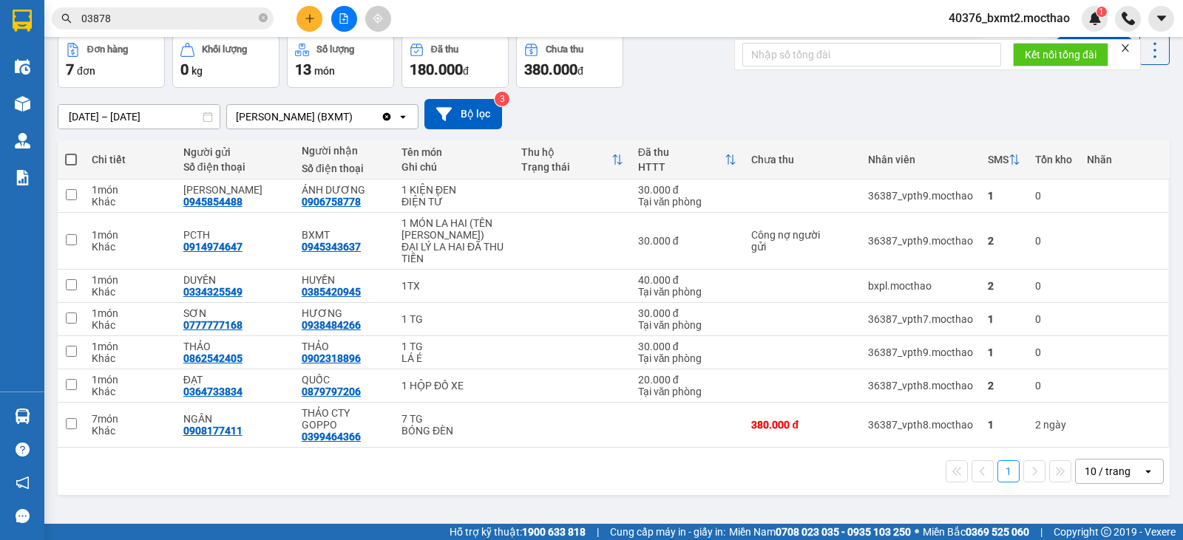
click at [885, 126] on div "[DATE] – [DATE] Press the down arrow key to interact with the calendar and sele…" at bounding box center [614, 114] width 1112 height 30
